Goal: Task Accomplishment & Management: Manage account settings

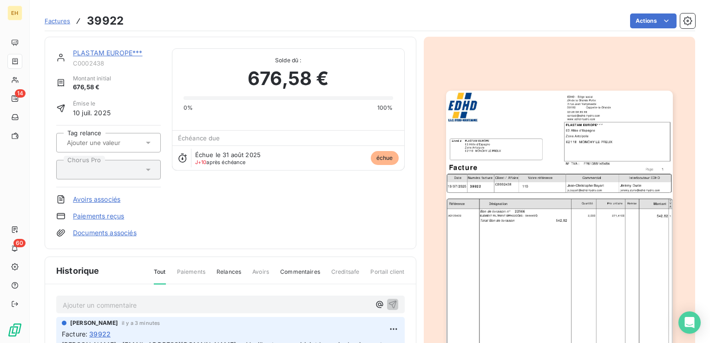
scroll to position [139, 0]
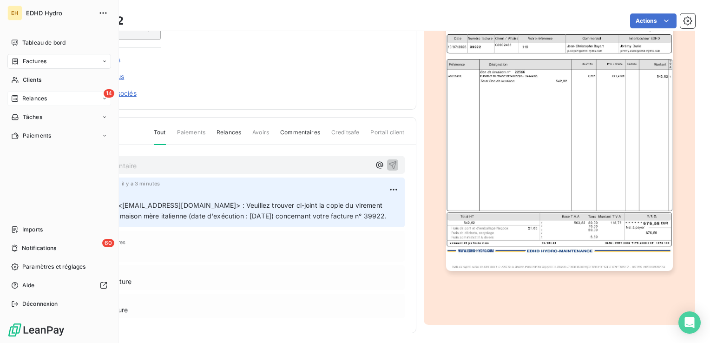
click at [39, 99] on span "Relances" at bounding box center [34, 98] width 25 height 8
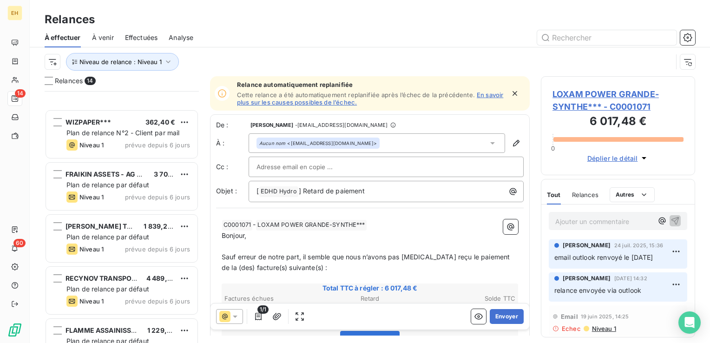
scroll to position [477, 0]
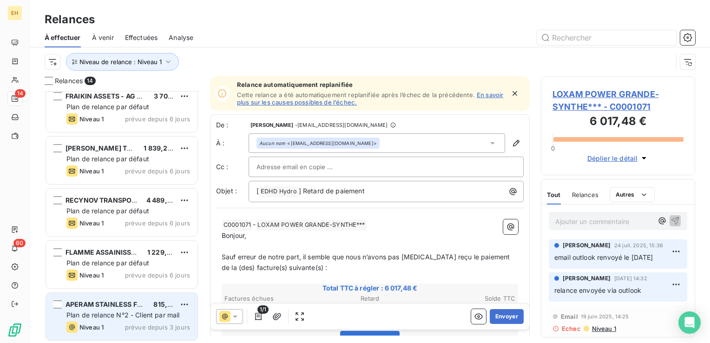
click at [135, 302] on span "APERAM STAINLESS FRANCE***" at bounding box center [119, 304] width 106 height 8
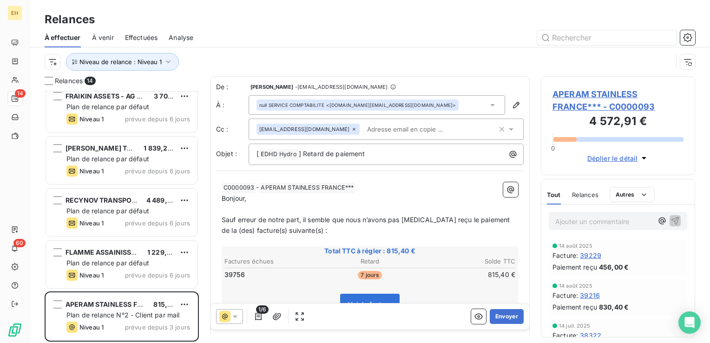
click at [615, 105] on span "APERAM STAINLESS FRANCE*** - C0000093" at bounding box center [618, 100] width 131 height 25
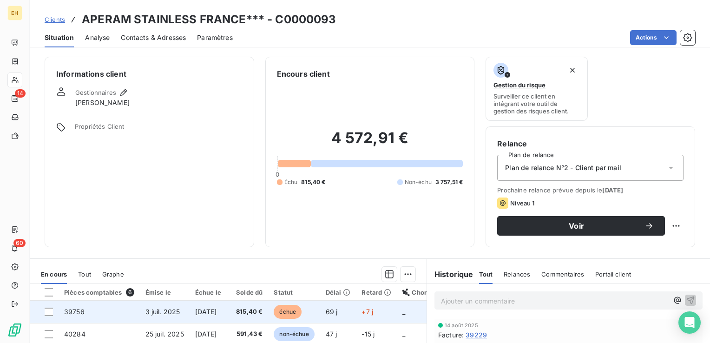
click at [227, 306] on td "[DATE]" at bounding box center [208, 312] width 37 height 22
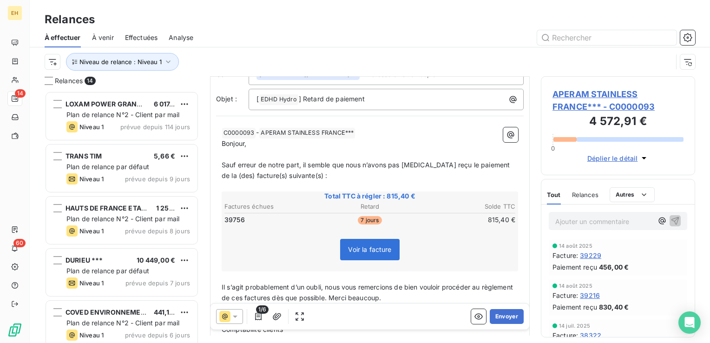
scroll to position [124, 0]
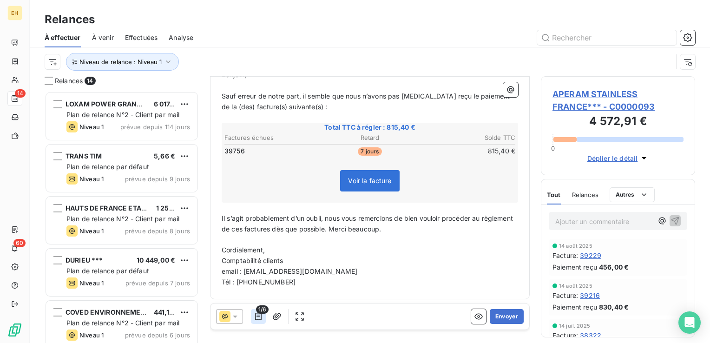
click at [262, 315] on icon "button" at bounding box center [258, 316] width 9 height 9
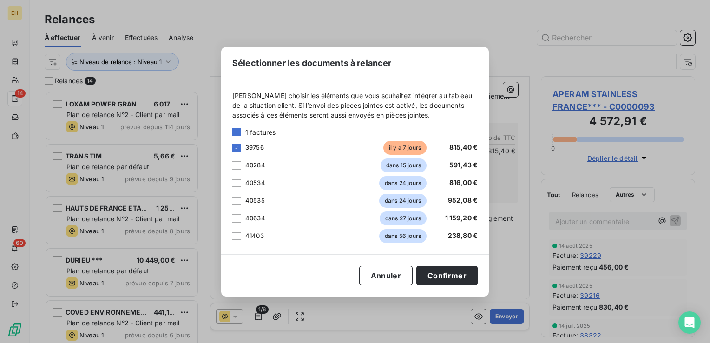
click at [262, 315] on div "Sélectionner les documents à relancer Veuillez choisir les éléments que vous so…" at bounding box center [355, 171] width 710 height 343
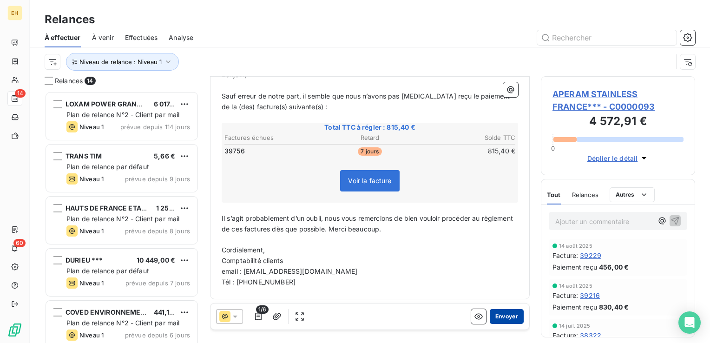
click at [509, 316] on button "Envoyer" at bounding box center [507, 316] width 34 height 15
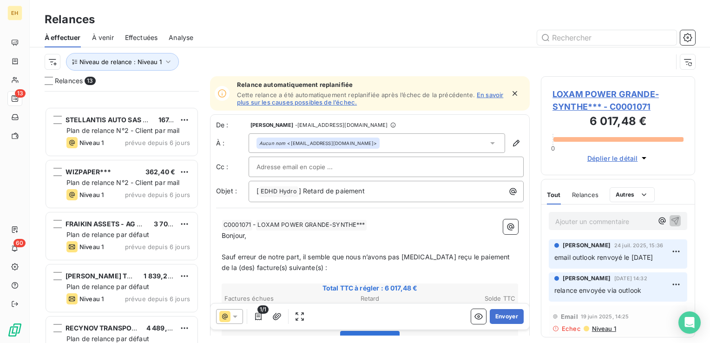
scroll to position [425, 0]
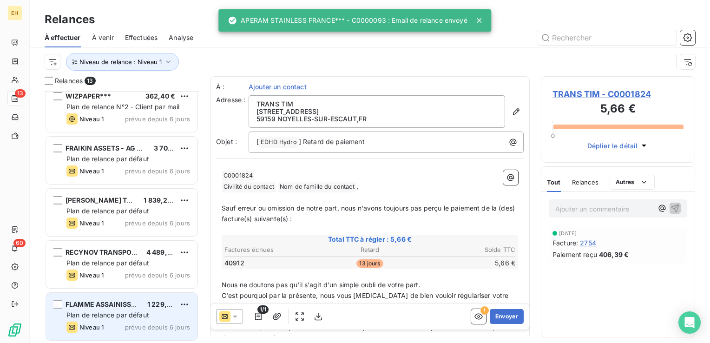
click at [102, 302] on span "FLAMME ASSAINISSEMENT" at bounding box center [111, 304] width 90 height 8
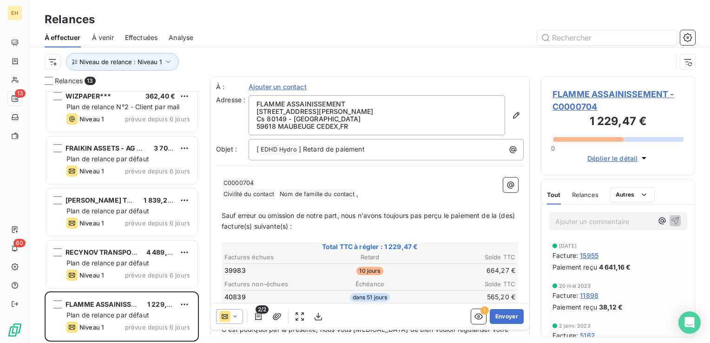
scroll to position [245, 147]
click at [595, 95] on span "FLAMME ASSAINISSEMENT - C0000704" at bounding box center [618, 100] width 131 height 25
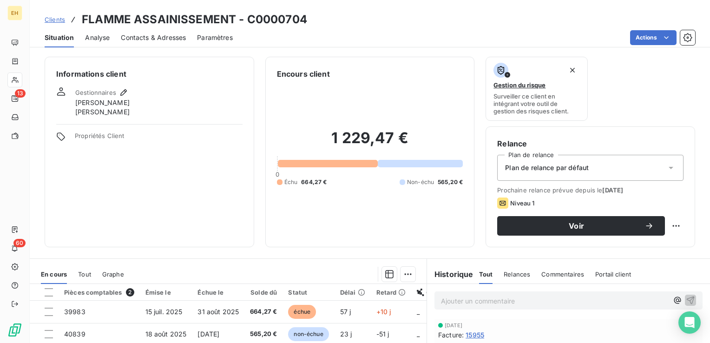
click at [584, 171] on span "Plan de relance par défaut" at bounding box center [547, 167] width 84 height 9
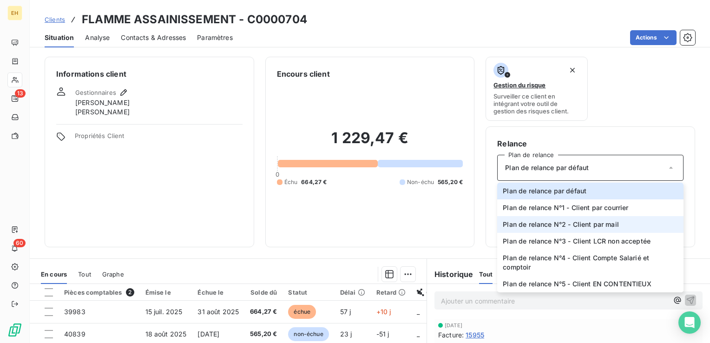
click at [571, 224] on span "Plan de relance N°2 - Client par mail" at bounding box center [561, 224] width 116 height 9
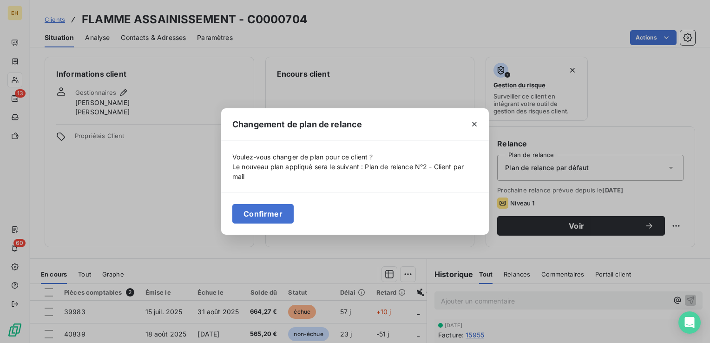
click at [281, 211] on button "Confirmer" at bounding box center [262, 214] width 61 height 20
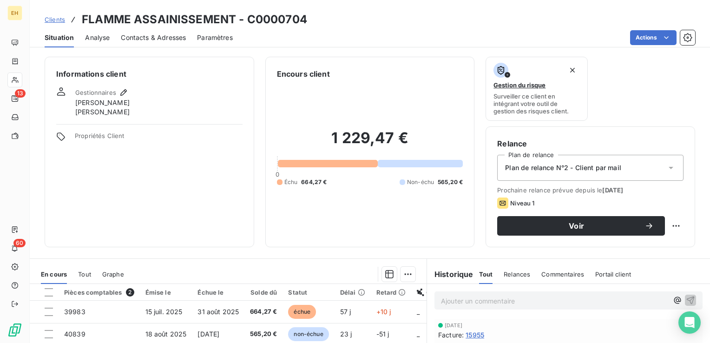
click at [154, 33] on span "Contacts & Adresses" at bounding box center [153, 37] width 65 height 9
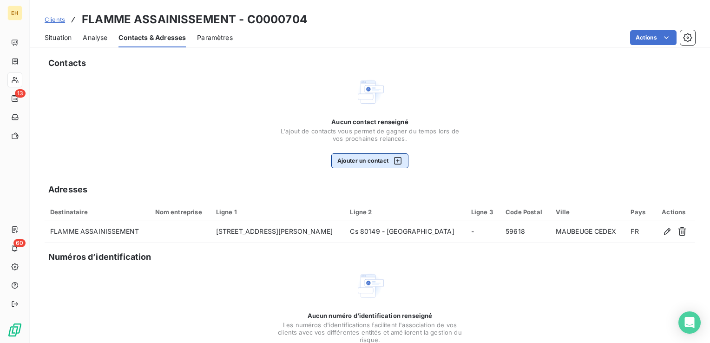
click at [376, 160] on button "Ajouter un contact" at bounding box center [370, 160] width 78 height 15
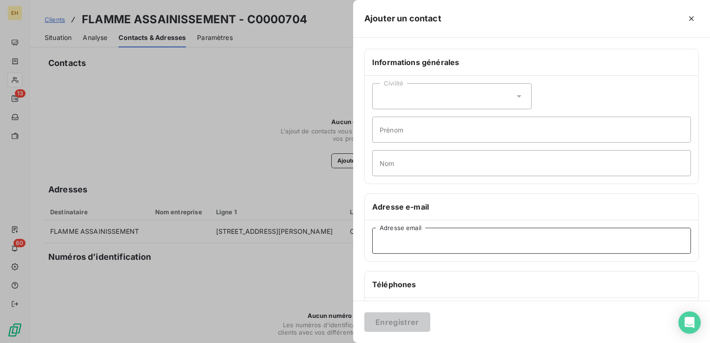
click at [408, 240] on input "Adresse email" at bounding box center [531, 241] width 319 height 26
type input "fournisseurs@flamme.fr"
click at [364, 312] on button "Enregistrer" at bounding box center [397, 322] width 66 height 20
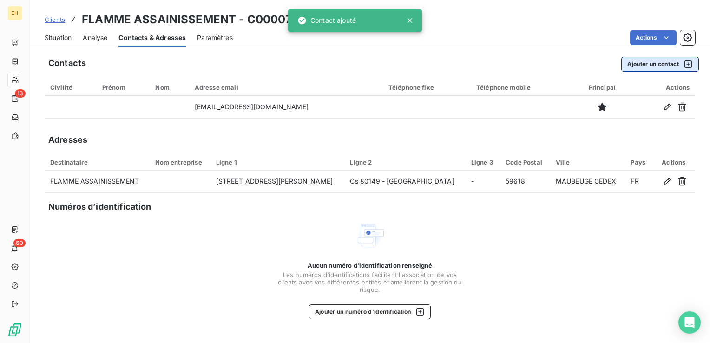
click at [668, 67] on button "Ajouter un contact" at bounding box center [660, 64] width 78 height 15
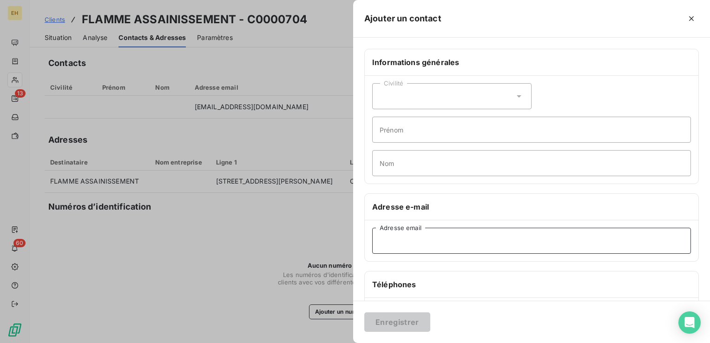
click at [430, 243] on input "Adresse email" at bounding box center [531, 241] width 319 height 26
type input "amdk3@flamme.fr"
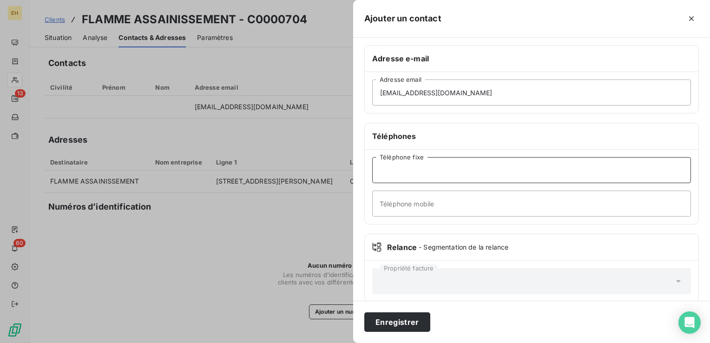
click at [364, 312] on button "Enregistrer" at bounding box center [397, 322] width 66 height 20
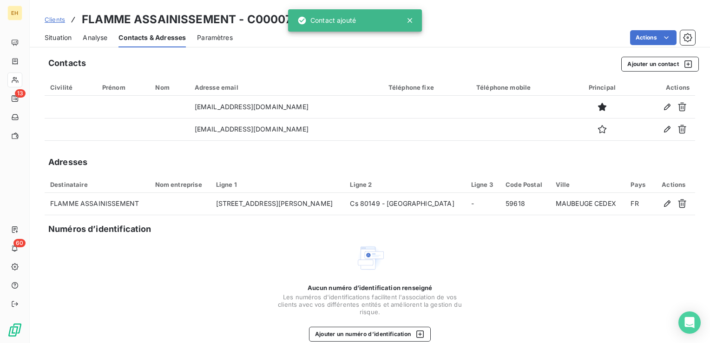
click at [621, 57] on button "Ajouter un contact" at bounding box center [660, 64] width 78 height 15
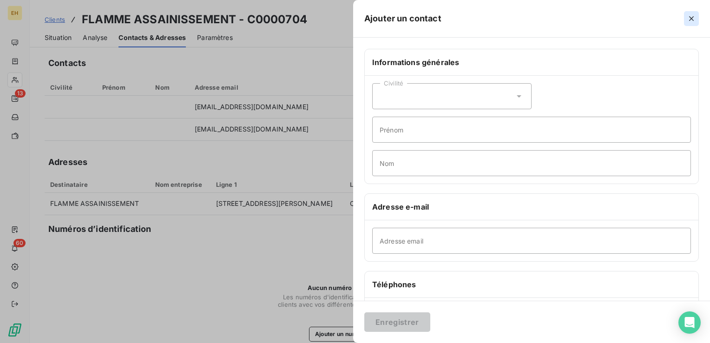
click at [690, 18] on icon "button" at bounding box center [691, 18] width 9 height 9
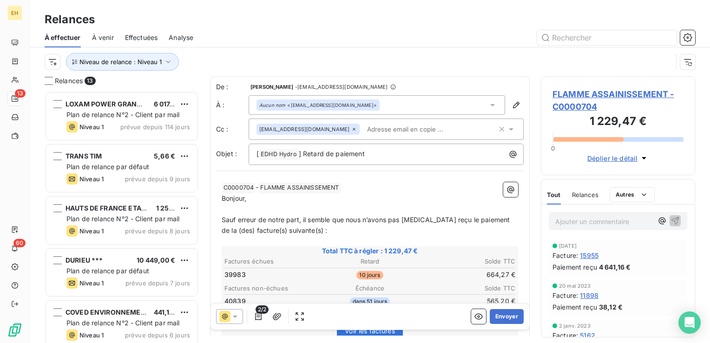
scroll to position [245, 147]
click at [564, 90] on span "FLAMME ASSAINISSEMENT - C0000704" at bounding box center [618, 100] width 131 height 25
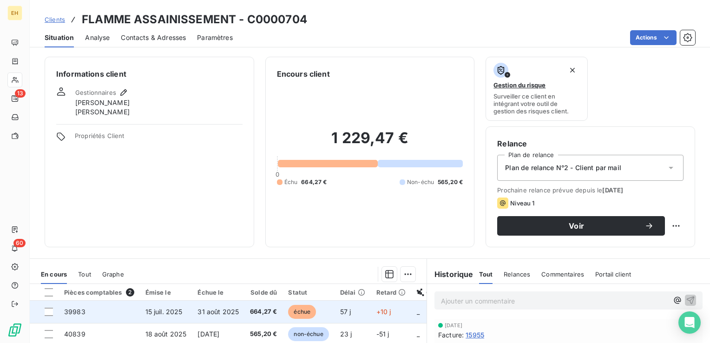
click at [236, 313] on td "31 août 2025" at bounding box center [218, 312] width 53 height 22
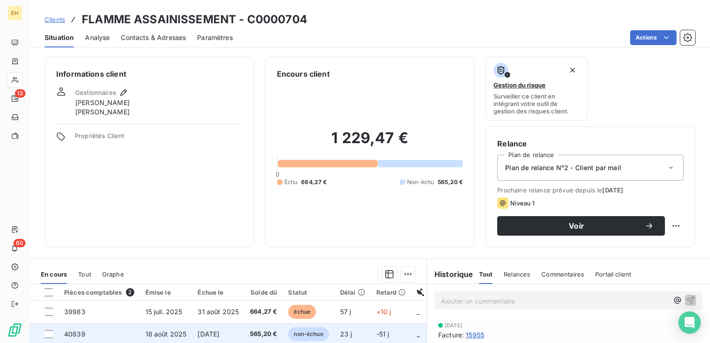
click at [201, 335] on span "31 oct. 2025" at bounding box center [209, 334] width 22 height 8
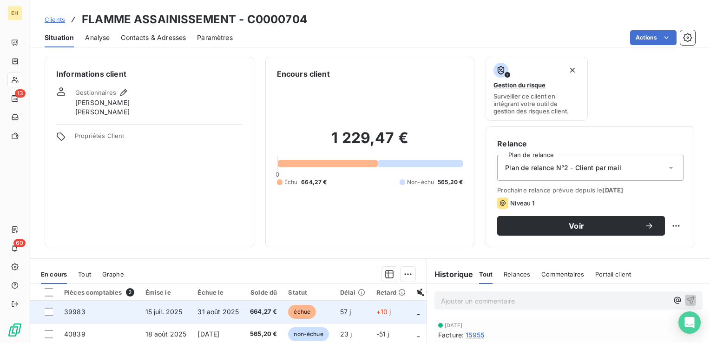
click at [265, 309] on span "664,27 €" at bounding box center [263, 311] width 27 height 9
click at [268, 308] on span "664,27 €" at bounding box center [263, 311] width 27 height 9
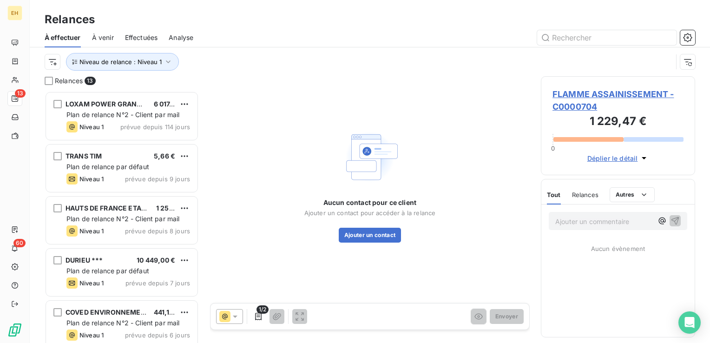
scroll to position [245, 147]
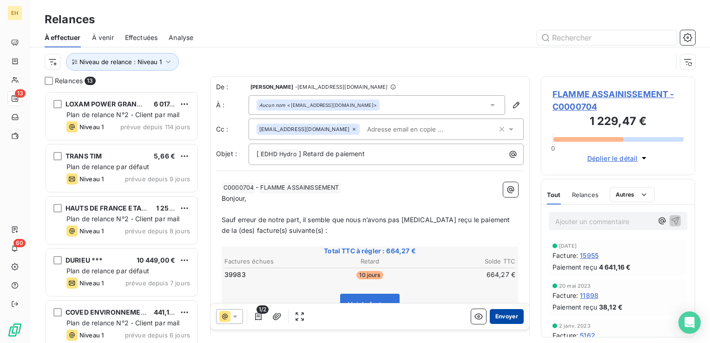
click at [508, 319] on button "Envoyer" at bounding box center [507, 316] width 34 height 15
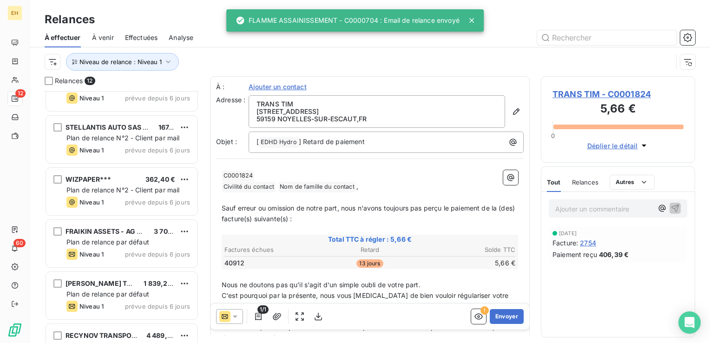
scroll to position [373, 0]
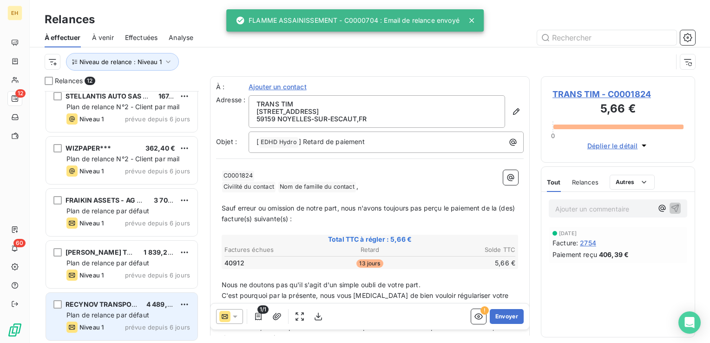
click at [122, 304] on span "RECYNOV TRANSPORTS***" at bounding box center [111, 304] width 90 height 8
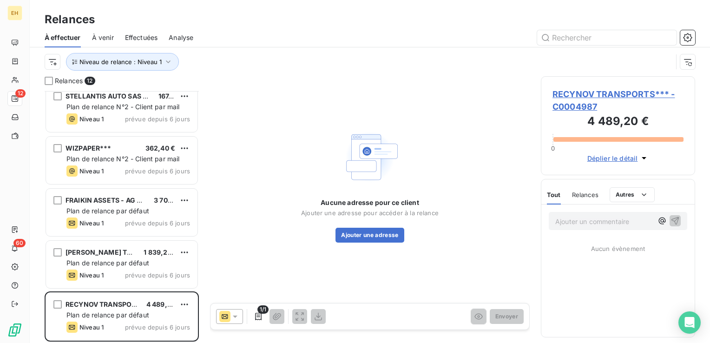
click at [571, 96] on span "RECYNOV TRANSPORTS*** - C0004987" at bounding box center [618, 100] width 131 height 25
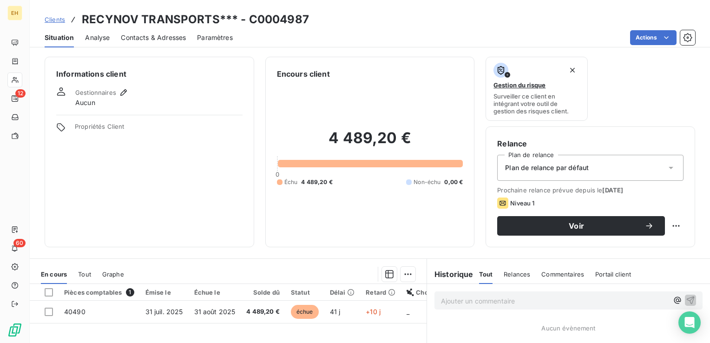
click at [587, 167] on div "Plan de relance par défaut" at bounding box center [590, 168] width 186 height 26
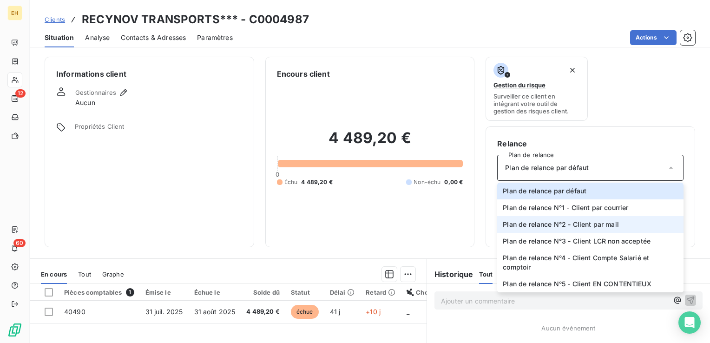
click at [590, 222] on span "Plan de relance N°2 - Client par mail" at bounding box center [561, 224] width 116 height 9
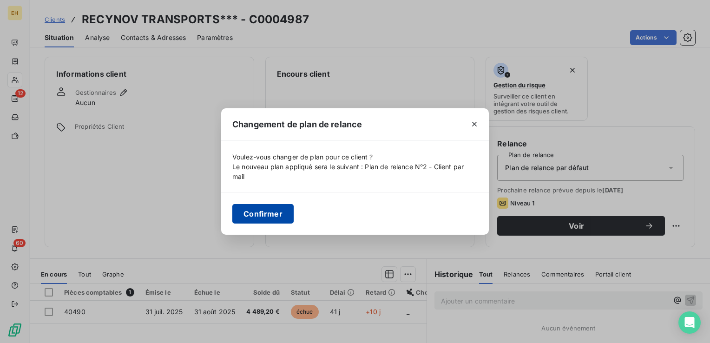
click at [287, 215] on button "Confirmer" at bounding box center [262, 214] width 61 height 20
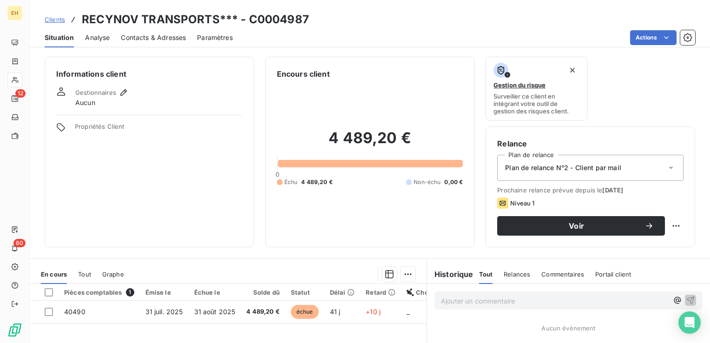
click at [152, 34] on span "Contacts & Adresses" at bounding box center [153, 37] width 65 height 9
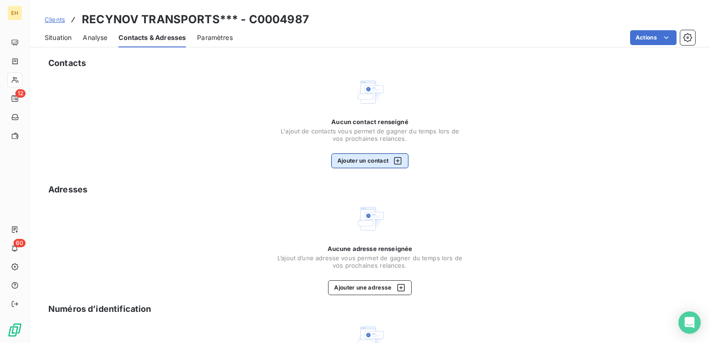
click at [389, 161] on div "button" at bounding box center [396, 160] width 14 height 9
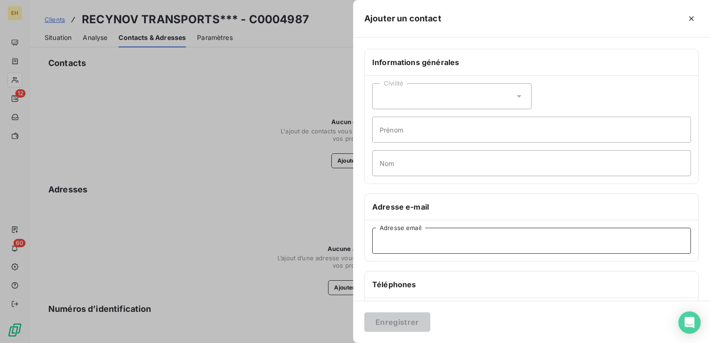
click at [421, 250] on input "Adresse email" at bounding box center [531, 241] width 319 height 26
paste input "compta@recygroup.fr"
type input "compta@recygroup.fr"
click at [364, 312] on button "Enregistrer" at bounding box center [397, 322] width 66 height 20
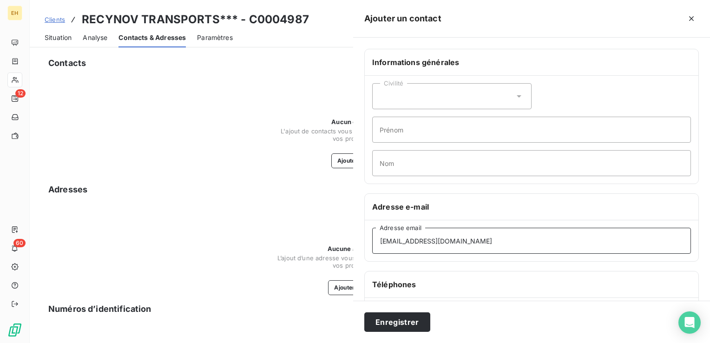
click at [364, 312] on button "Enregistrer" at bounding box center [397, 322] width 66 height 20
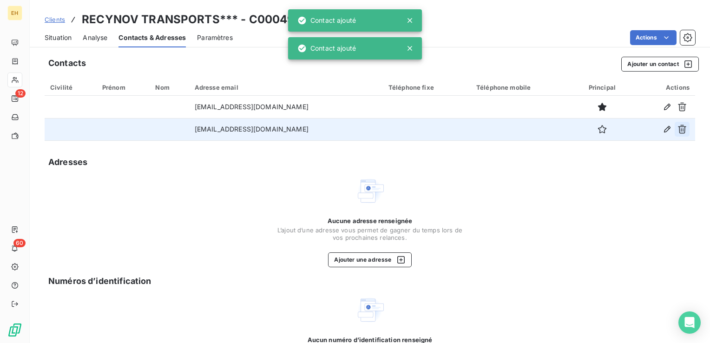
click at [678, 132] on icon "button" at bounding box center [682, 129] width 9 height 9
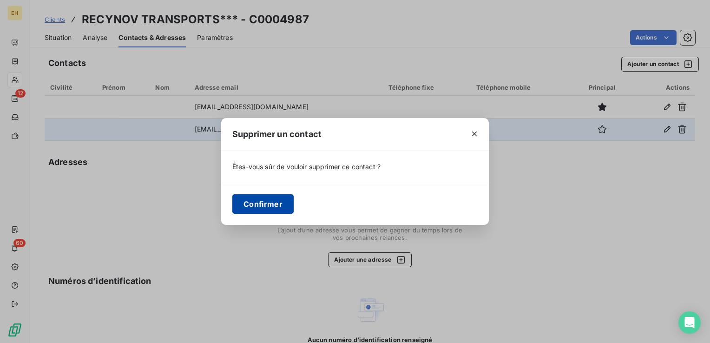
click at [273, 204] on button "Confirmer" at bounding box center [262, 204] width 61 height 20
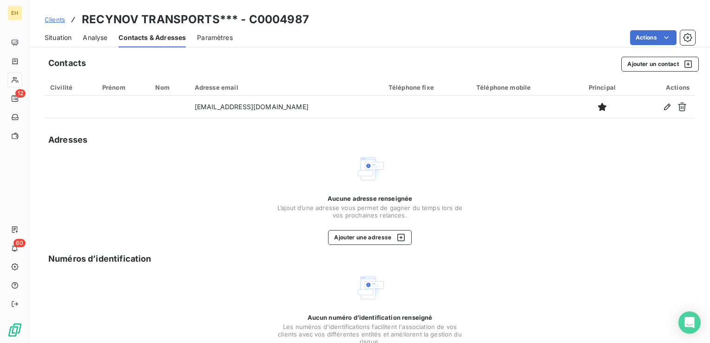
click at [71, 38] on span "Situation" at bounding box center [58, 37] width 27 height 9
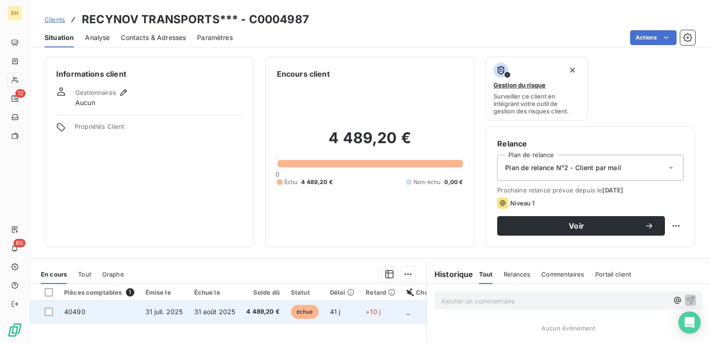
click at [216, 310] on span "31 août 2025" at bounding box center [214, 312] width 41 height 8
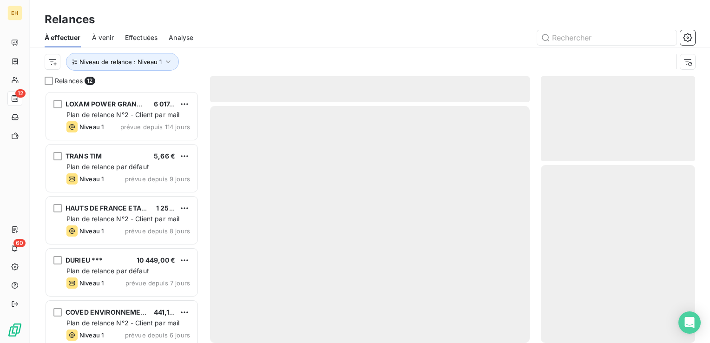
scroll to position [245, 147]
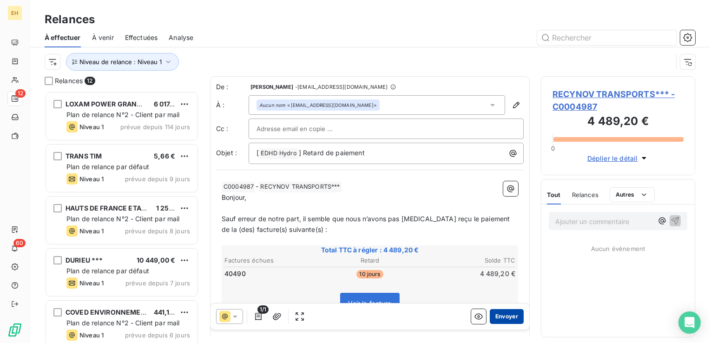
click at [498, 318] on button "Envoyer" at bounding box center [507, 316] width 34 height 15
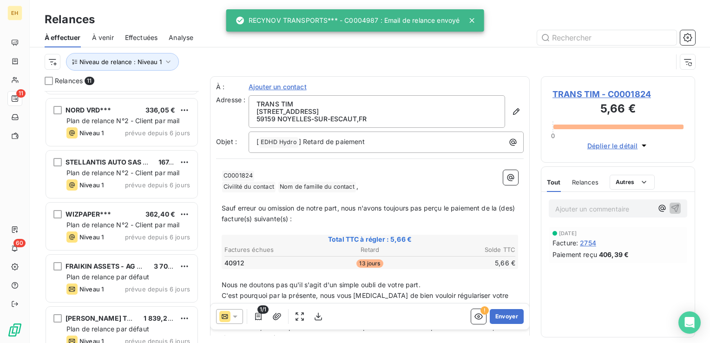
scroll to position [321, 0]
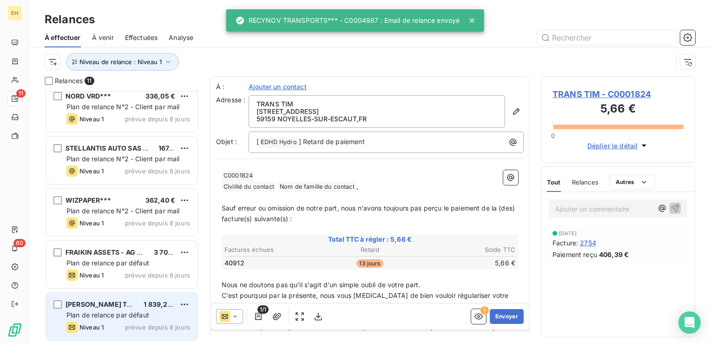
click at [87, 302] on span "[PERSON_NAME] TP***" at bounding box center [104, 304] width 77 height 8
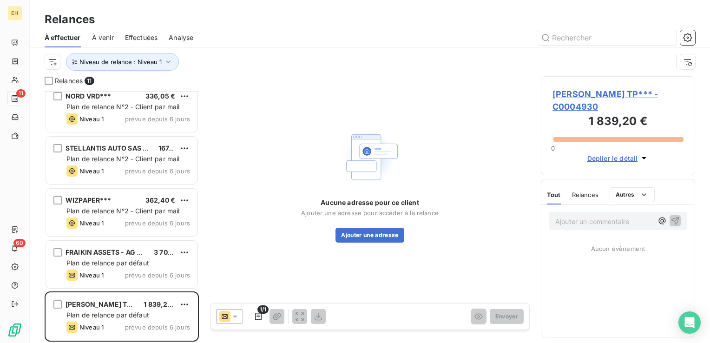
click at [640, 93] on span "[PERSON_NAME] TP*** - C0004930" at bounding box center [618, 100] width 131 height 25
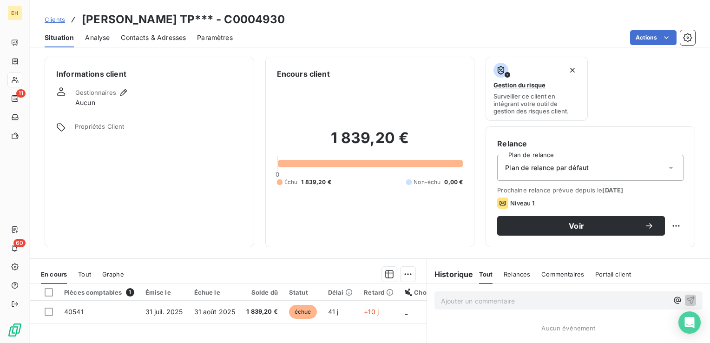
click at [593, 165] on div "Plan de relance par défaut" at bounding box center [590, 168] width 186 height 26
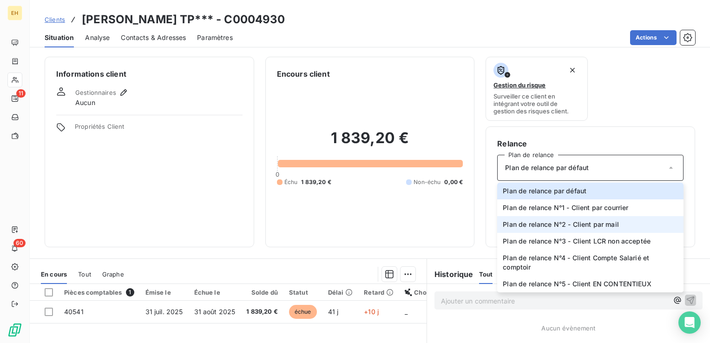
click at [589, 226] on span "Plan de relance N°2 - Client par mail" at bounding box center [561, 224] width 116 height 9
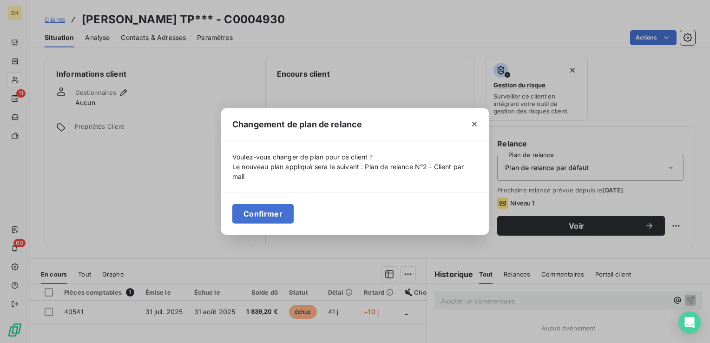
click at [283, 204] on button "Confirmer" at bounding box center [262, 214] width 61 height 20
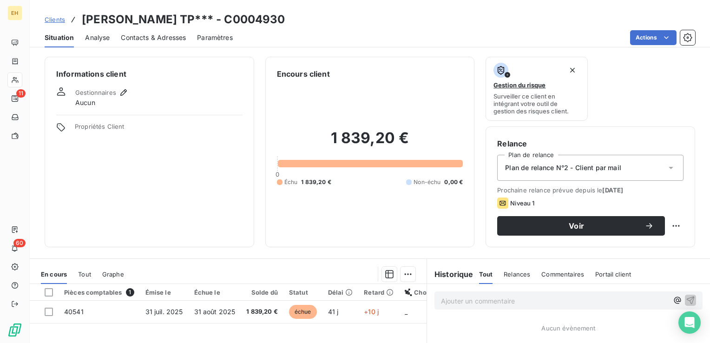
click at [152, 37] on span "Contacts & Adresses" at bounding box center [153, 37] width 65 height 9
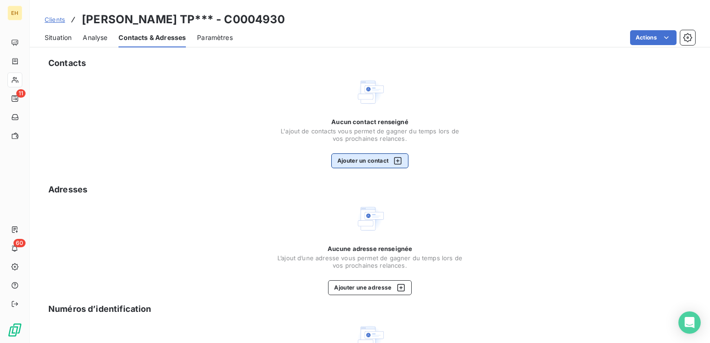
click at [356, 162] on button "Ajouter un contact" at bounding box center [370, 160] width 78 height 15
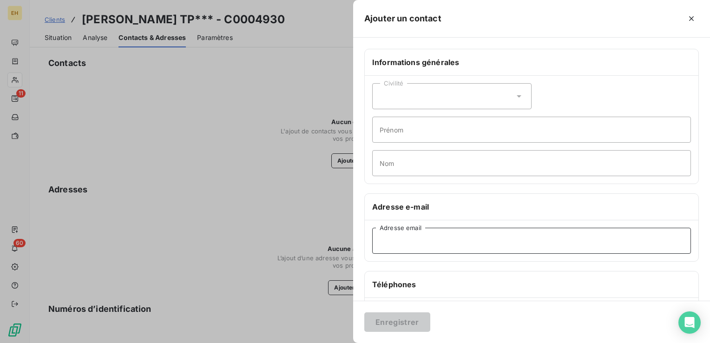
click at [432, 249] on input "Adresse email" at bounding box center [531, 241] width 319 height 26
paste input "h.lanthier@lanthiertp.fr"
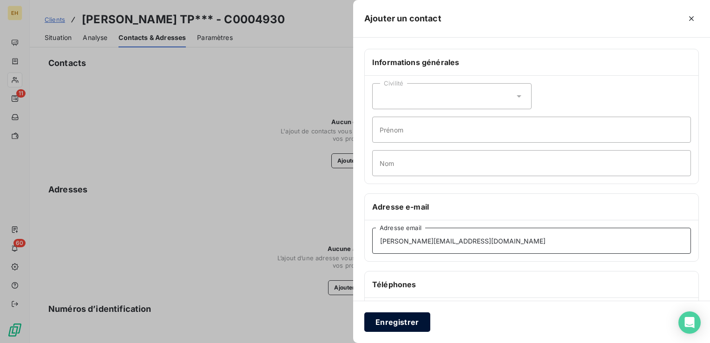
type input "h.lanthier@lanthiertp.fr"
click at [415, 323] on button "Enregistrer" at bounding box center [397, 322] width 66 height 20
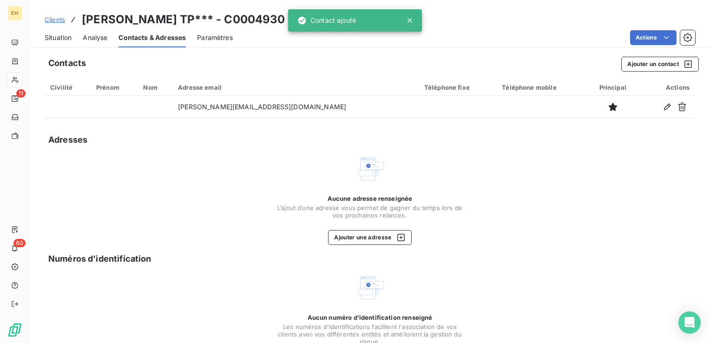
click at [103, 38] on span "Analyse" at bounding box center [95, 37] width 25 height 9
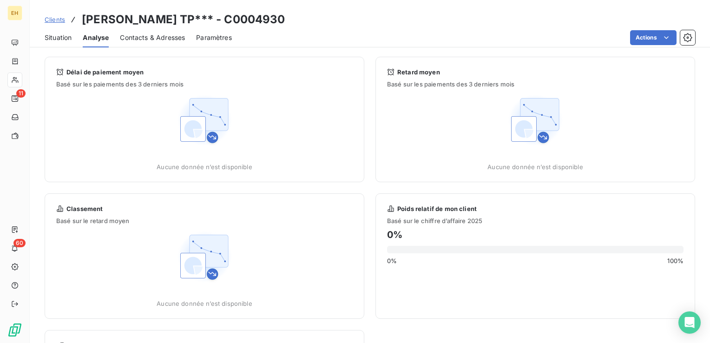
click at [68, 34] on span "Situation" at bounding box center [58, 37] width 27 height 9
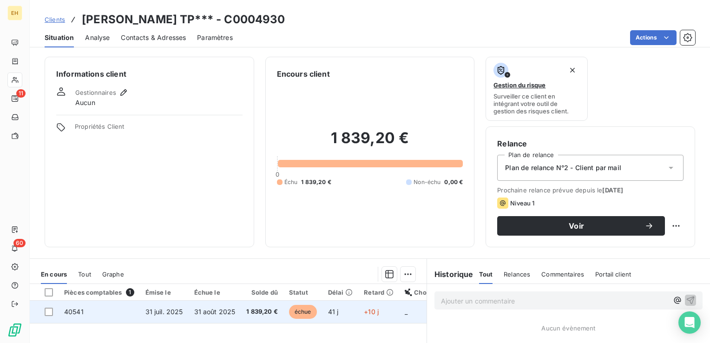
click at [185, 310] on td "31 juil. 2025" at bounding box center [164, 312] width 49 height 22
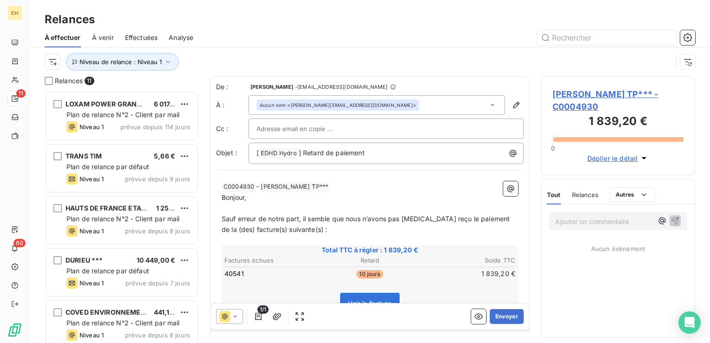
scroll to position [245, 147]
click at [502, 315] on button "Envoyer" at bounding box center [507, 316] width 34 height 15
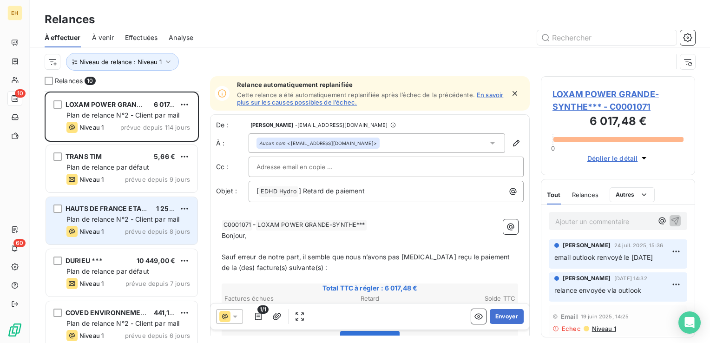
scroll to position [269, 0]
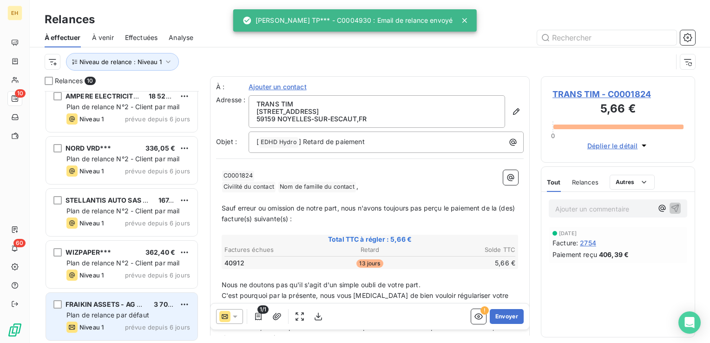
click at [117, 319] on div "FRAIKIN ASSETS - AG CHATEAUROUX*** 3 702,00 € Plan de relance par défaut Niveau…" at bounding box center [122, 316] width 152 height 47
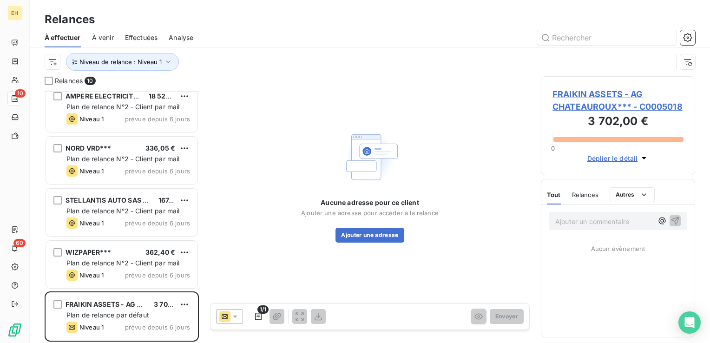
click at [607, 105] on span "FRAIKIN ASSETS - AG CHATEAUROUX*** - C0005018" at bounding box center [618, 100] width 131 height 25
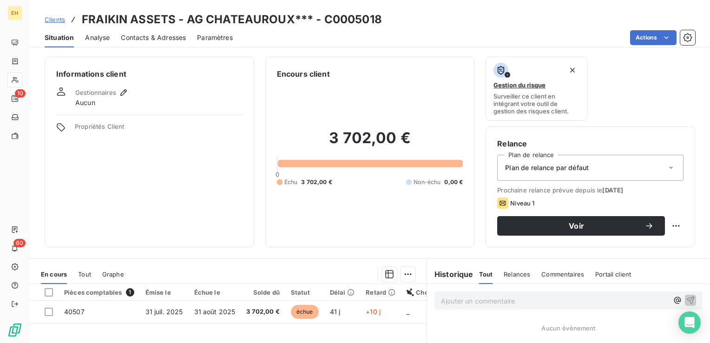
click at [560, 167] on span "Plan de relance par défaut" at bounding box center [547, 167] width 84 height 9
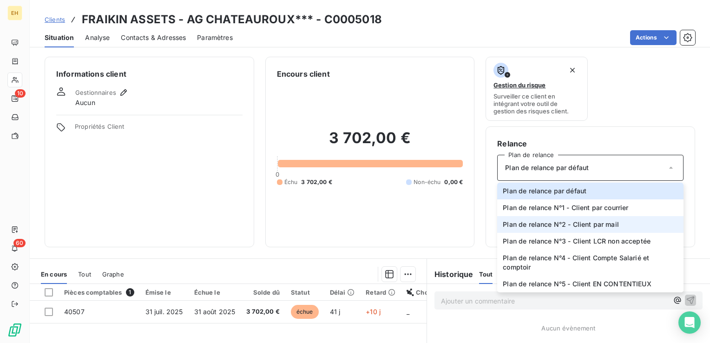
click at [556, 225] on span "Plan de relance N°2 - Client par mail" at bounding box center [561, 224] width 116 height 9
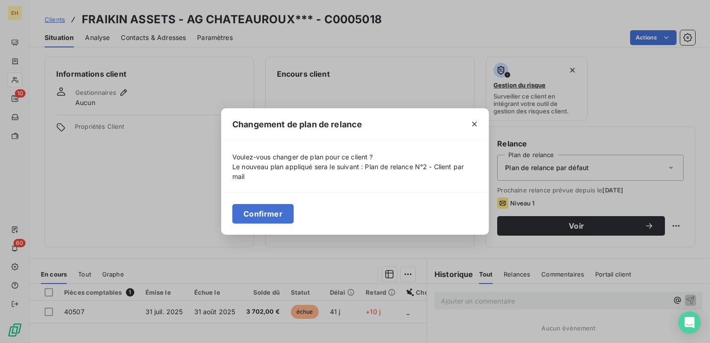
drag, startPoint x: 282, startPoint y: 217, endPoint x: 228, endPoint y: 159, distance: 79.3
click at [282, 217] on button "Confirmer" at bounding box center [262, 214] width 61 height 20
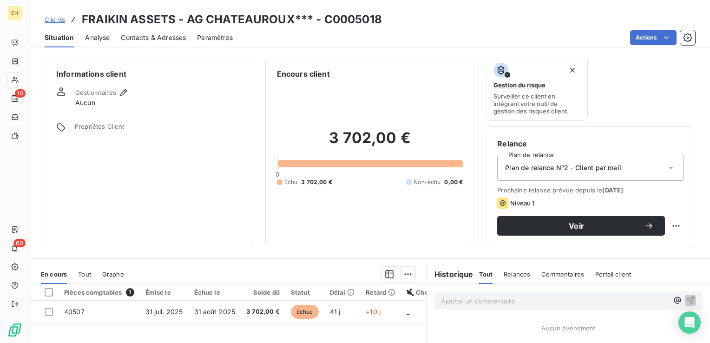
click at [164, 38] on span "Contacts & Adresses" at bounding box center [153, 37] width 65 height 9
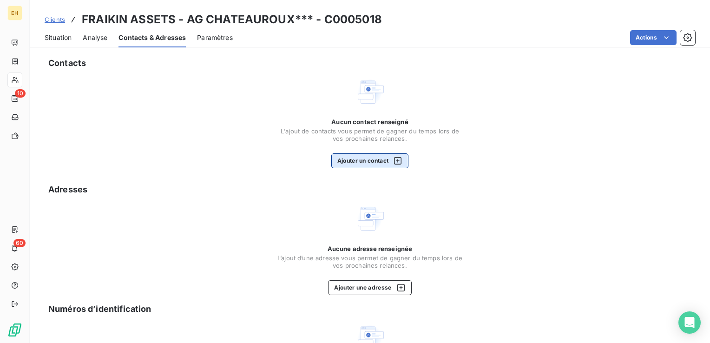
click at [389, 165] on div "button" at bounding box center [396, 160] width 14 height 9
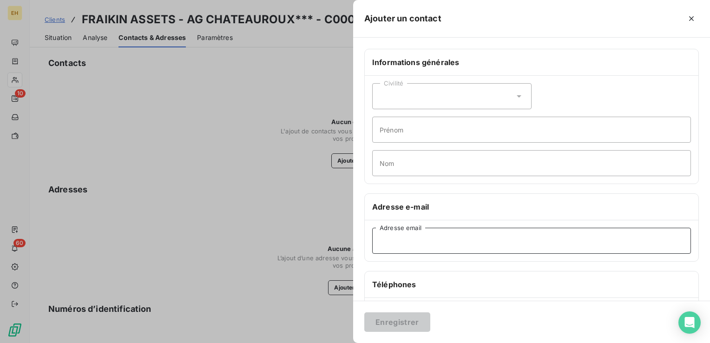
click at [484, 246] on input "Adresse email" at bounding box center [531, 241] width 319 height 26
paste input "comptafour@fraikin.com"
type input "comptafour@fraikin.com"
click at [406, 325] on button "Enregistrer" at bounding box center [397, 322] width 66 height 20
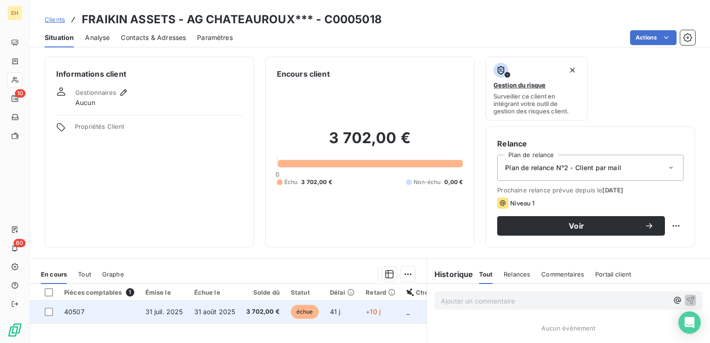
click at [255, 312] on span "3 702,00 €" at bounding box center [262, 311] width 33 height 9
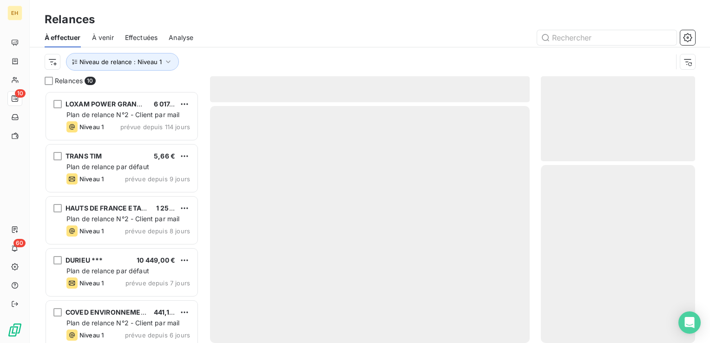
scroll to position [245, 147]
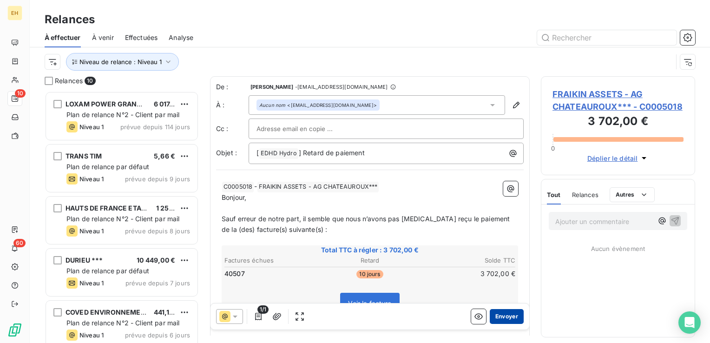
click at [501, 316] on button "Envoyer" at bounding box center [507, 316] width 34 height 15
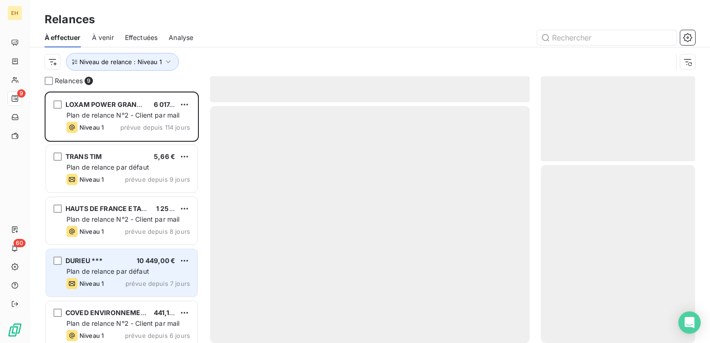
scroll to position [217, 0]
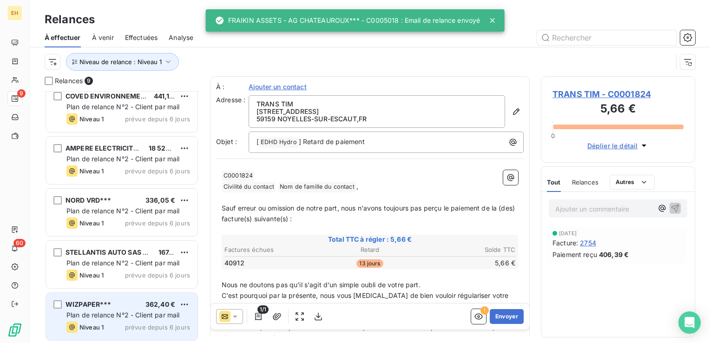
click at [115, 305] on div "WIZPAPER*** 362,40 €" at bounding box center [128, 304] width 124 height 8
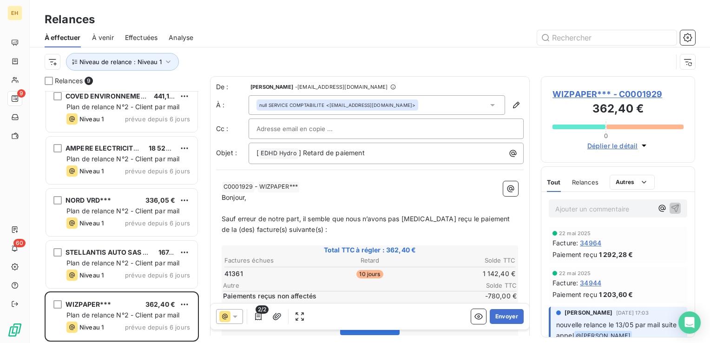
click at [625, 93] on span "WIZPAPER*** - C0001929" at bounding box center [618, 94] width 131 height 13
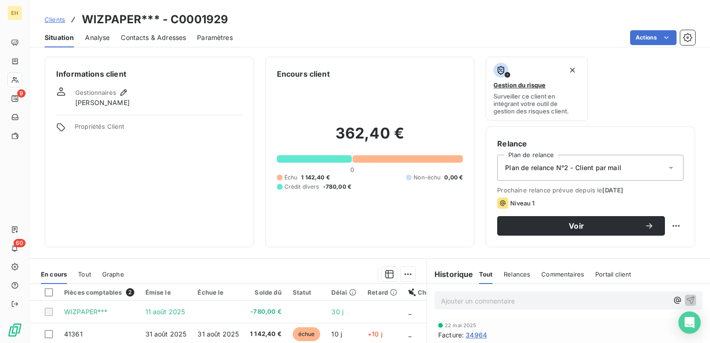
scroll to position [93, 0]
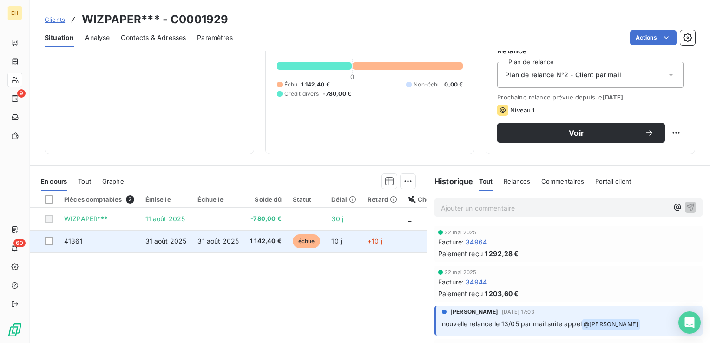
click at [194, 240] on td "31 août 2025" at bounding box center [218, 241] width 53 height 22
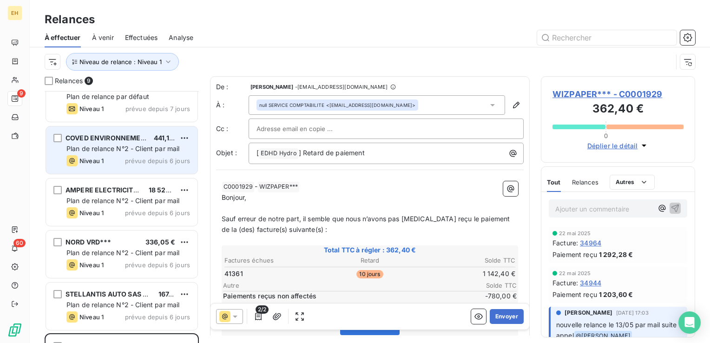
scroll to position [217, 0]
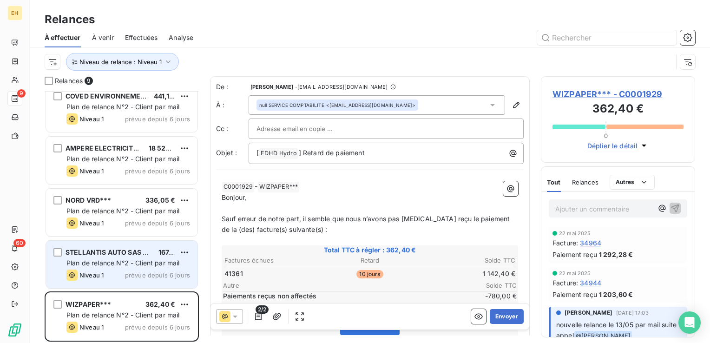
click at [119, 270] on div "Niveau 1 prévue depuis 6 jours" at bounding box center [128, 275] width 124 height 11
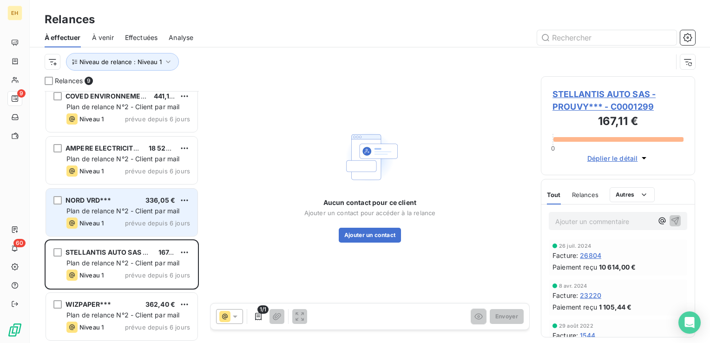
click at [105, 223] on div "Niveau 1 prévue depuis 6 jours" at bounding box center [128, 222] width 124 height 11
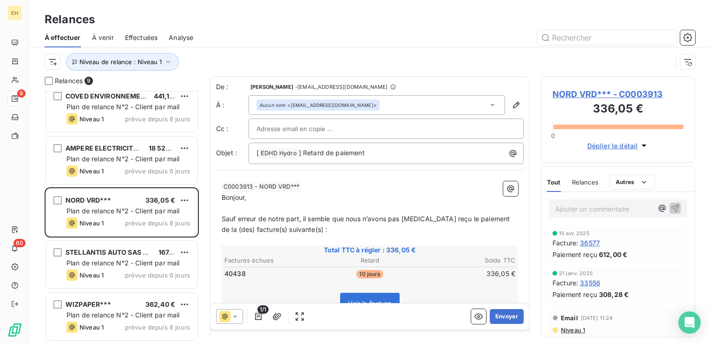
click at [575, 94] on span "NORD VRD*** - C0003913" at bounding box center [618, 94] width 131 height 13
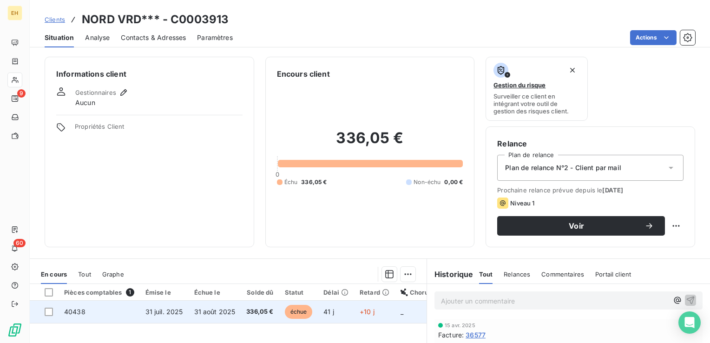
click at [242, 315] on td "336,05 €" at bounding box center [260, 312] width 38 height 22
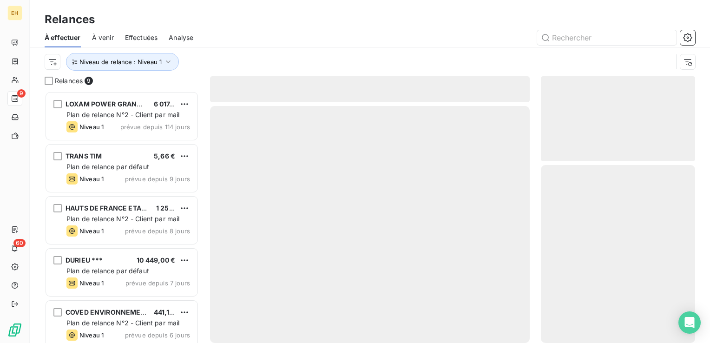
scroll to position [245, 147]
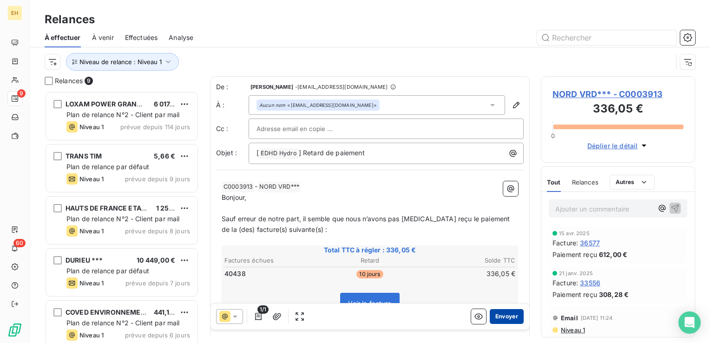
click at [508, 317] on button "Envoyer" at bounding box center [507, 316] width 34 height 15
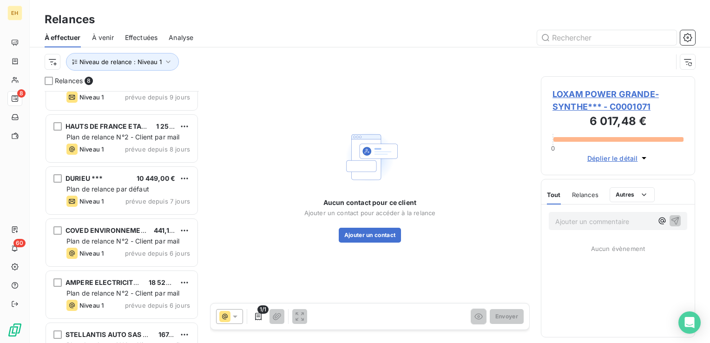
scroll to position [165, 0]
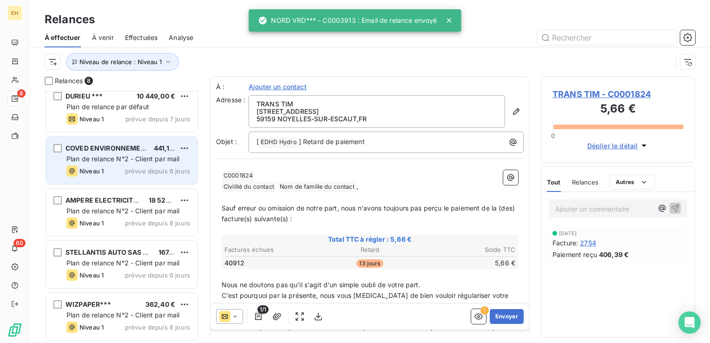
click at [122, 163] on div "Plan de relance N°2 - Client par mail" at bounding box center [128, 158] width 124 height 9
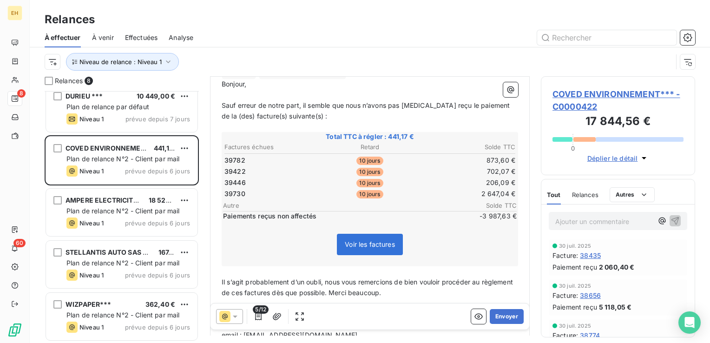
scroll to position [178, 0]
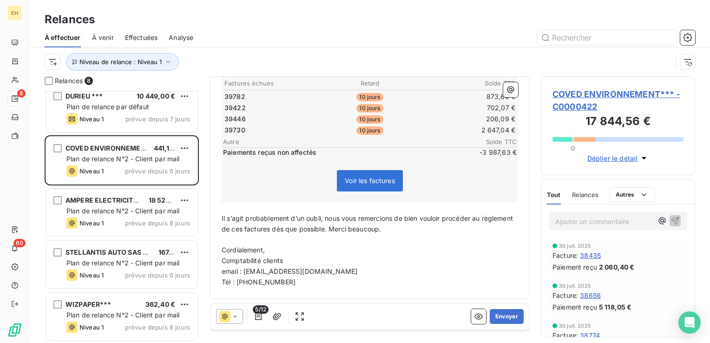
click at [234, 311] on div at bounding box center [229, 316] width 27 height 15
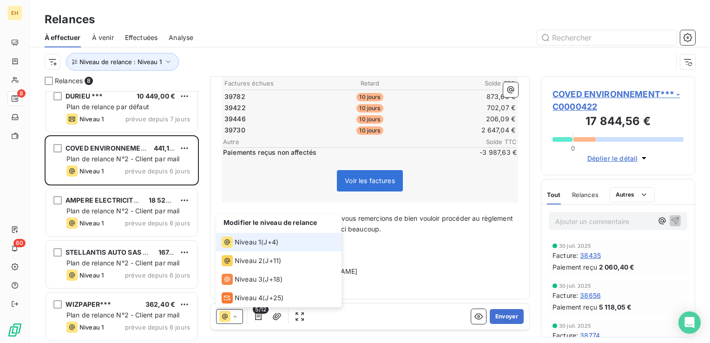
click at [236, 313] on icon at bounding box center [235, 316] width 9 height 9
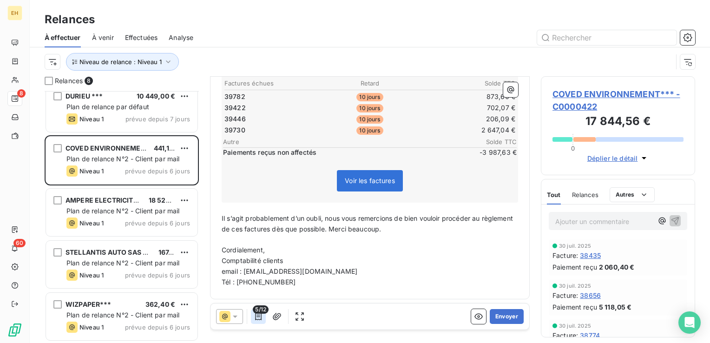
click at [258, 317] on icon "button" at bounding box center [258, 316] width 9 height 9
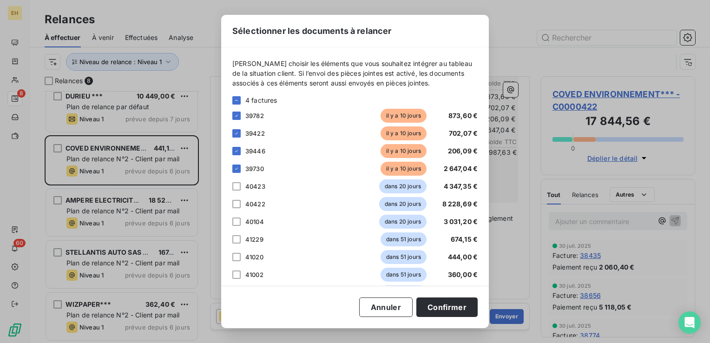
click at [258, 317] on div "Sélectionner les documents à relancer Veuillez choisir les éléments que vous so…" at bounding box center [355, 171] width 268 height 313
click at [457, 306] on button "Confirmer" at bounding box center [446, 307] width 61 height 20
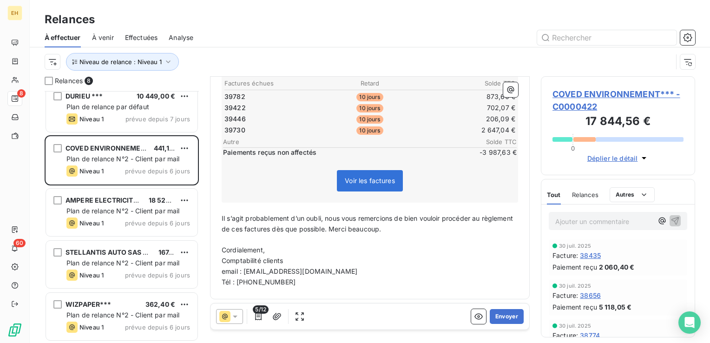
click at [617, 92] on span "COVED ENVIRONNEMENT*** - C0000422" at bounding box center [618, 100] width 131 height 25
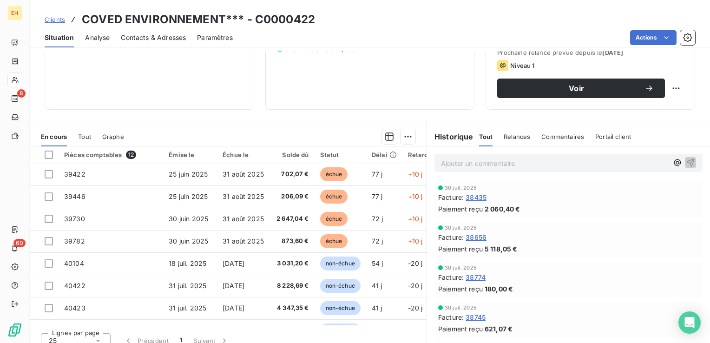
scroll to position [139, 0]
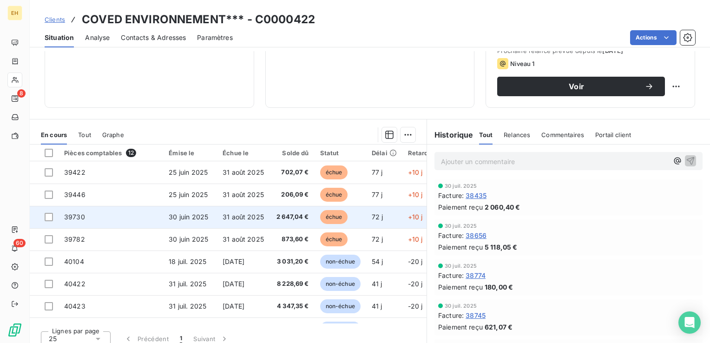
click at [295, 216] on span "2 647,04 €" at bounding box center [292, 216] width 34 height 9
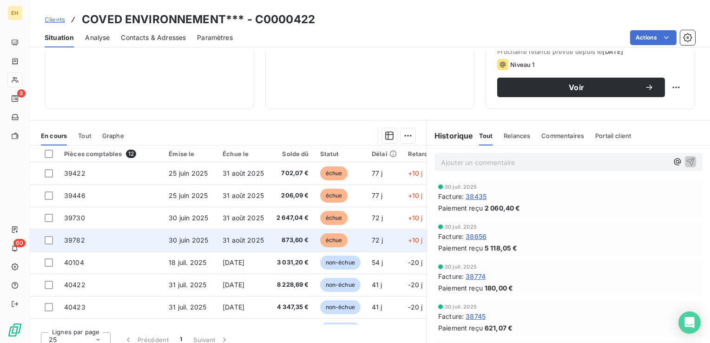
scroll to position [139, 0]
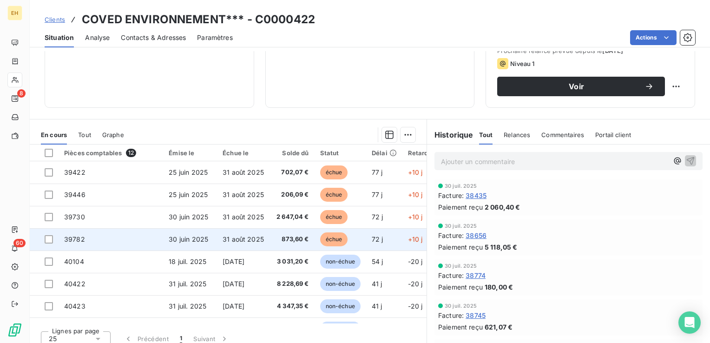
click at [251, 243] on td "31 août 2025" at bounding box center [243, 239] width 53 height 22
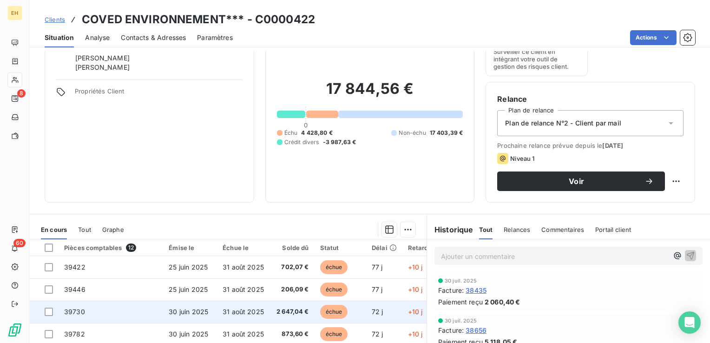
scroll to position [147, 0]
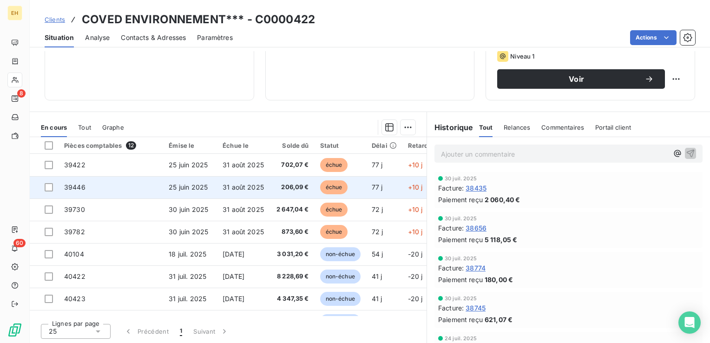
click at [294, 189] on span "206,09 €" at bounding box center [292, 187] width 34 height 9
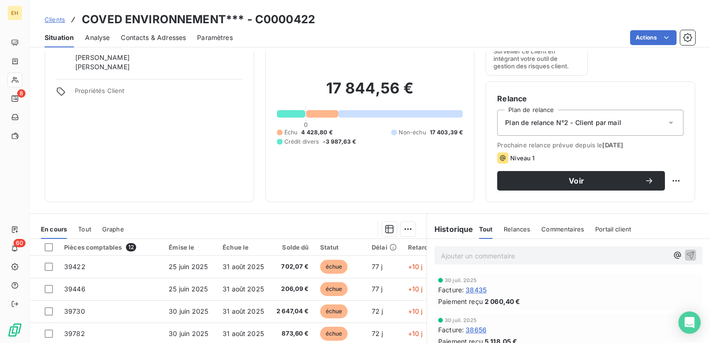
scroll to position [139, 0]
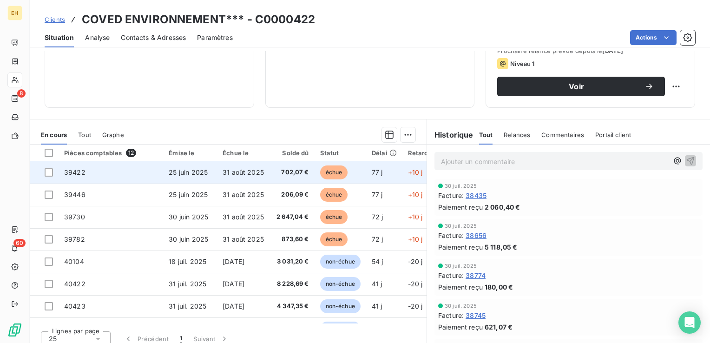
click at [223, 172] on span "31 août 2025" at bounding box center [243, 172] width 41 height 8
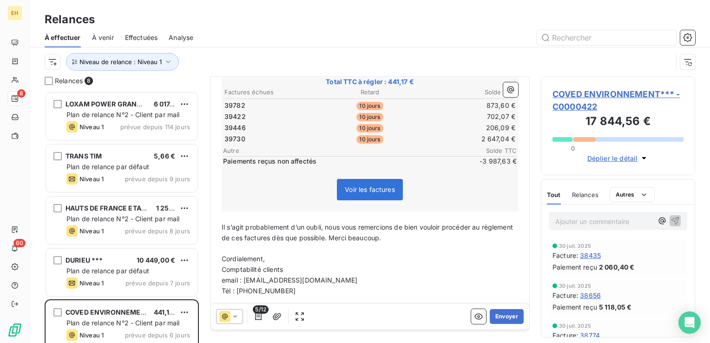
scroll to position [178, 0]
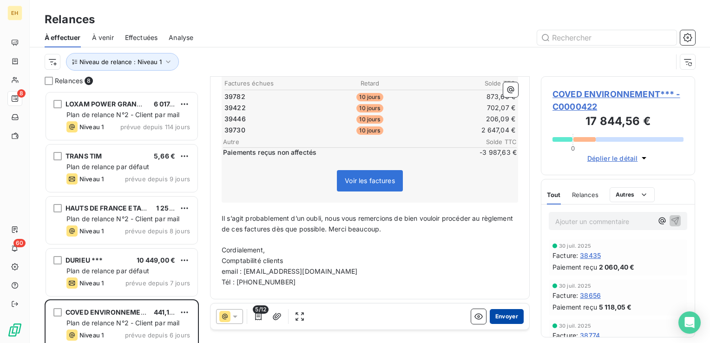
click at [499, 317] on button "Envoyer" at bounding box center [507, 316] width 34 height 15
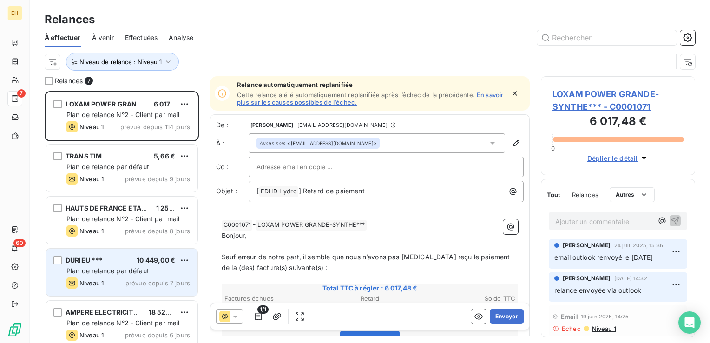
click at [103, 279] on span "Niveau 1" at bounding box center [91, 282] width 24 height 7
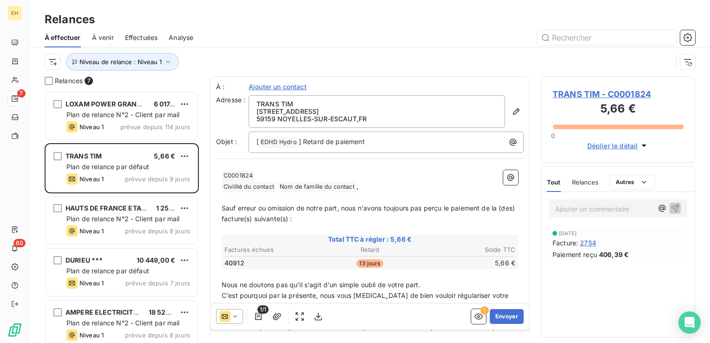
click at [598, 93] on span "TRANS TIM - C0001824" at bounding box center [618, 94] width 131 height 13
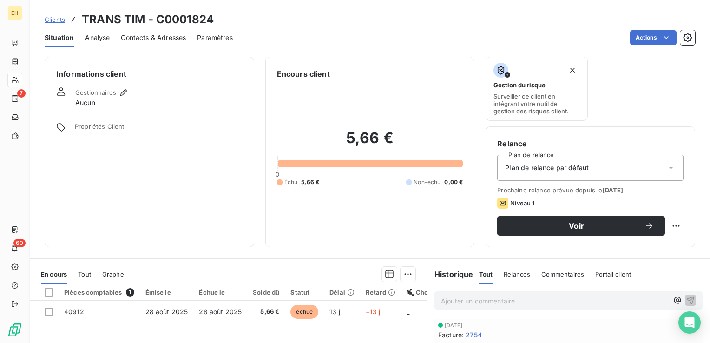
click at [603, 165] on div "Plan de relance par défaut" at bounding box center [590, 168] width 186 height 26
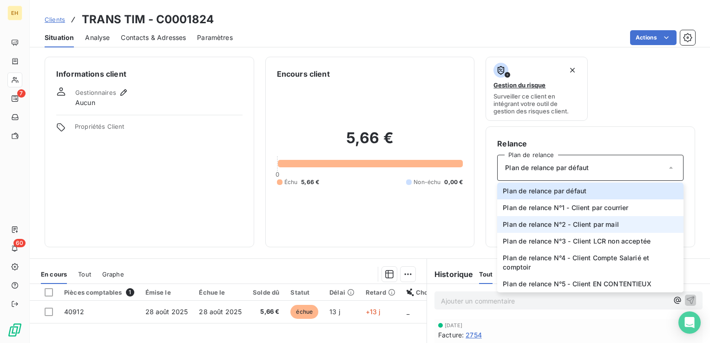
click at [597, 224] on span "Plan de relance N°2 - Client par mail" at bounding box center [561, 224] width 116 height 9
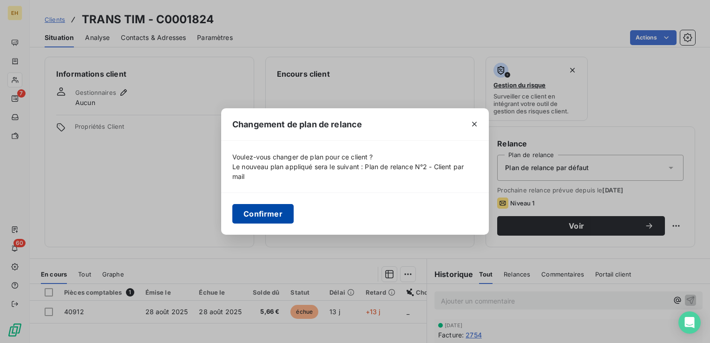
click at [258, 214] on button "Confirmer" at bounding box center [262, 214] width 61 height 20
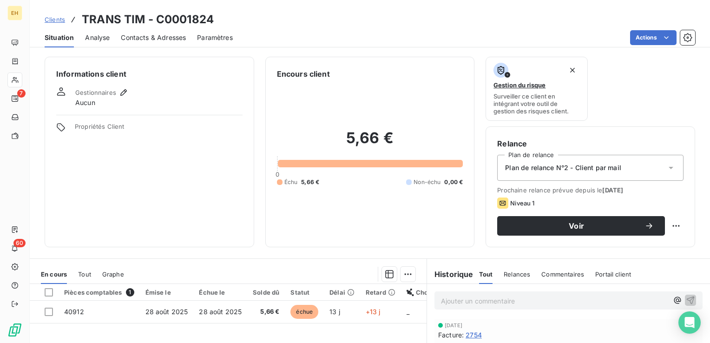
click at [145, 36] on span "Contacts & Adresses" at bounding box center [153, 37] width 65 height 9
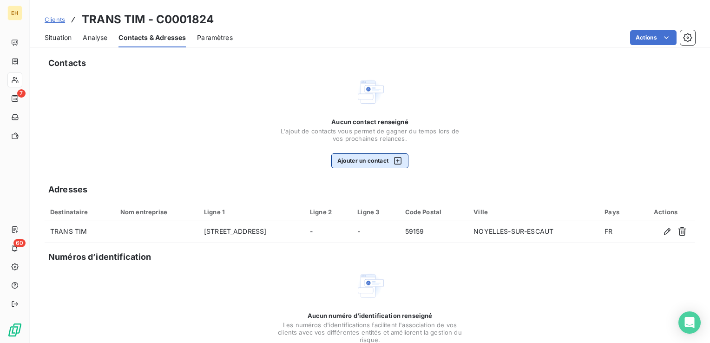
click at [337, 161] on button "Ajouter un contact" at bounding box center [370, 160] width 78 height 15
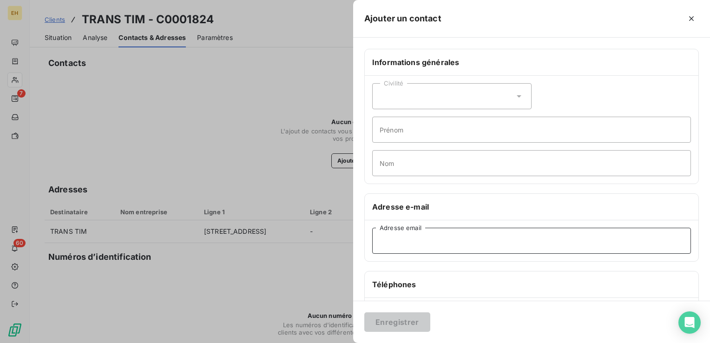
click at [434, 238] on input "Adresse email" at bounding box center [531, 241] width 319 height 26
paste input "sarltranstim@gmail.com"
type input "sarltranstim@gmail.com"
click at [422, 323] on button "Enregistrer" at bounding box center [397, 322] width 66 height 20
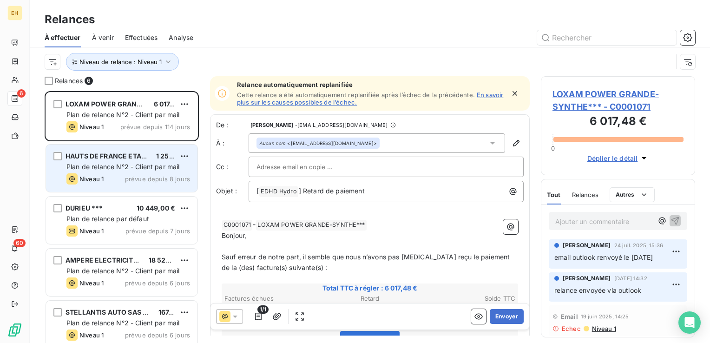
click at [130, 171] on div "Plan de relance N°2 - Client par mail" at bounding box center [128, 166] width 124 height 9
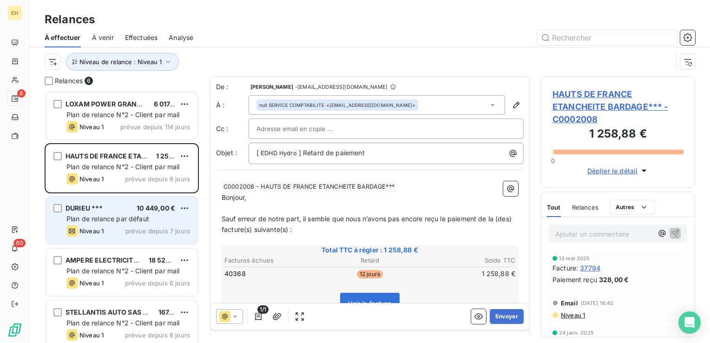
click at [145, 230] on span "prévue depuis 7 jours" at bounding box center [157, 230] width 65 height 7
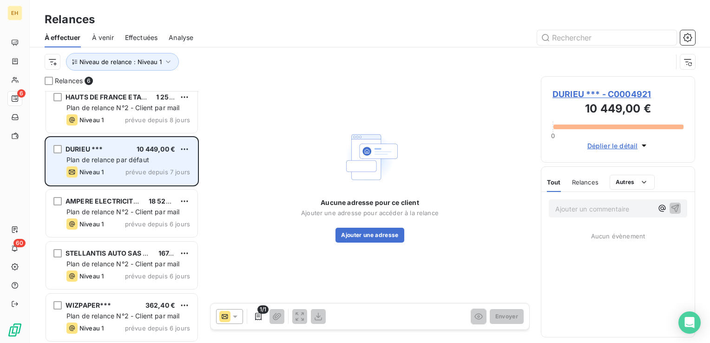
scroll to position [60, 0]
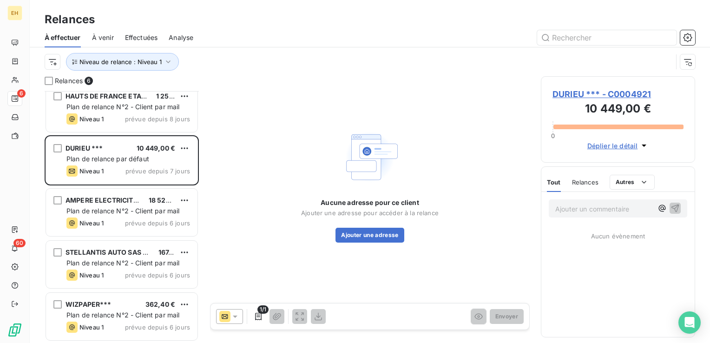
click at [574, 92] on span "DURIEU *** - C0004921" at bounding box center [618, 94] width 131 height 13
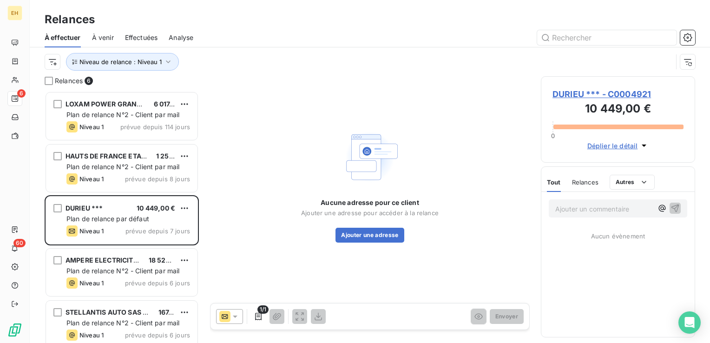
scroll to position [245, 147]
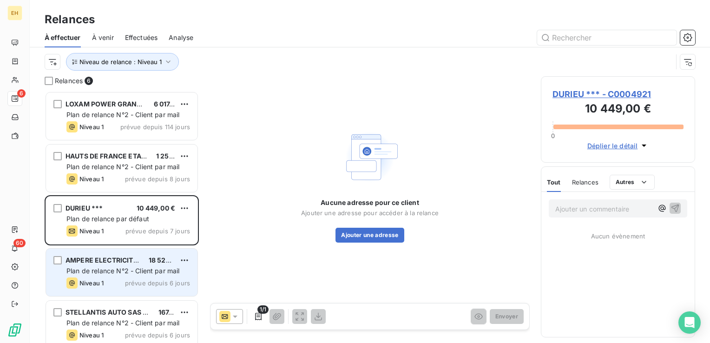
click at [108, 261] on span "AMPERE ELECTRICITY DOUAI~~~" at bounding box center [120, 260] width 109 height 8
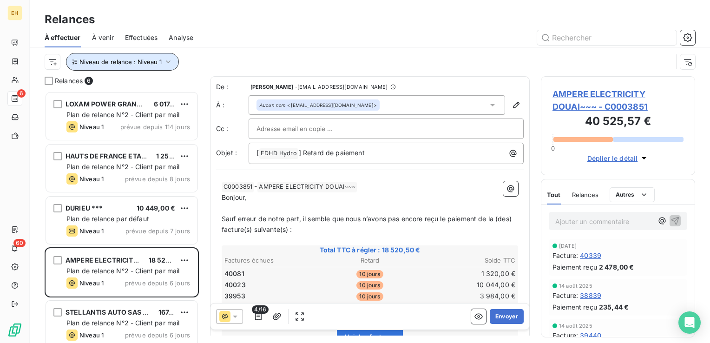
click at [168, 60] on icon "button" at bounding box center [168, 61] width 5 height 3
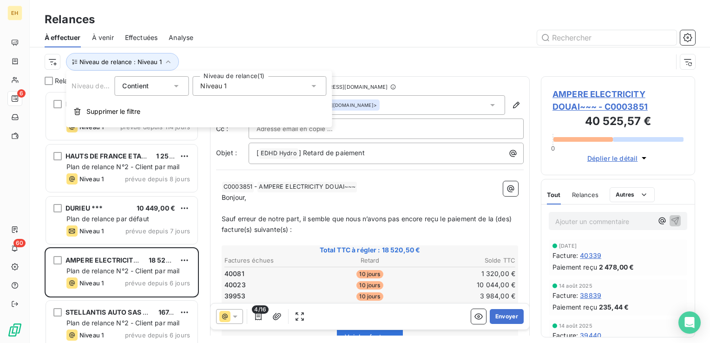
click at [212, 90] on span "Niveau 1" at bounding box center [213, 85] width 26 height 9
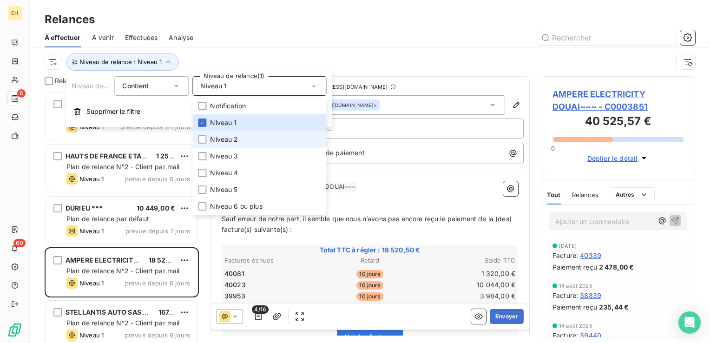
click at [222, 138] on span "Niveau 2" at bounding box center [224, 139] width 28 height 9
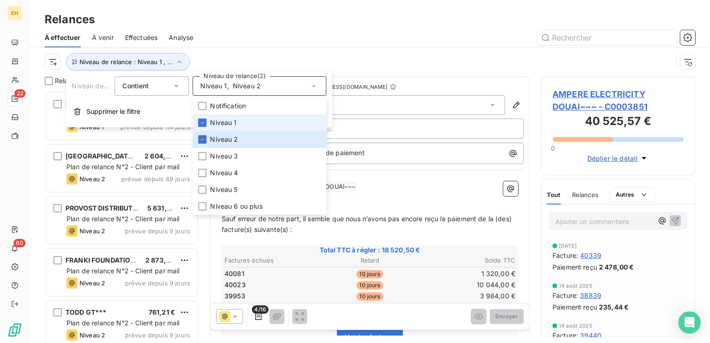
scroll to position [245, 147]
click at [219, 116] on li "Niveau 1" at bounding box center [259, 122] width 134 height 17
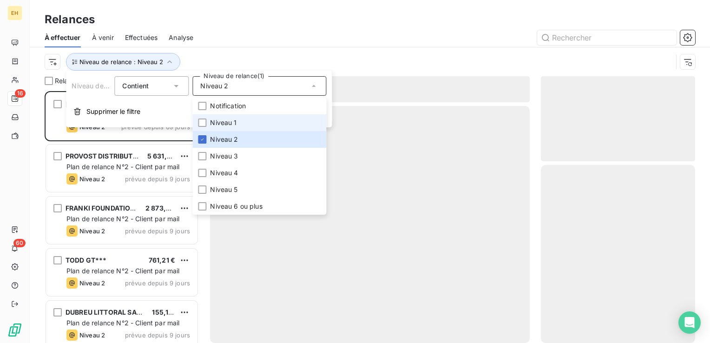
scroll to position [245, 147]
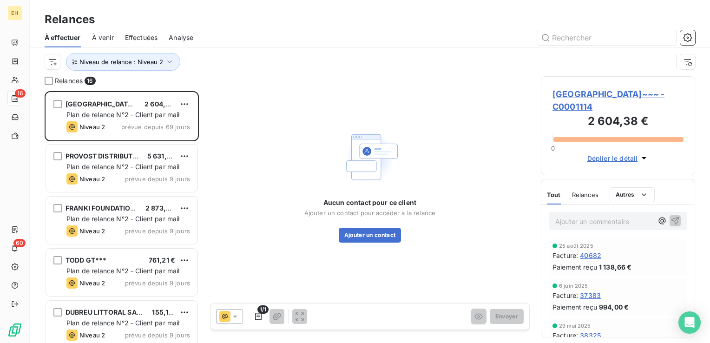
click at [217, 54] on div "Niveau de relance : Niveau 2" at bounding box center [359, 62] width 628 height 18
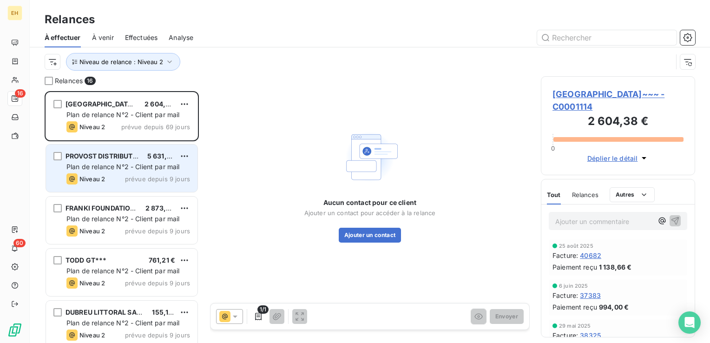
click at [160, 165] on span "Plan de relance N°2 - Client par mail" at bounding box center [122, 167] width 113 height 8
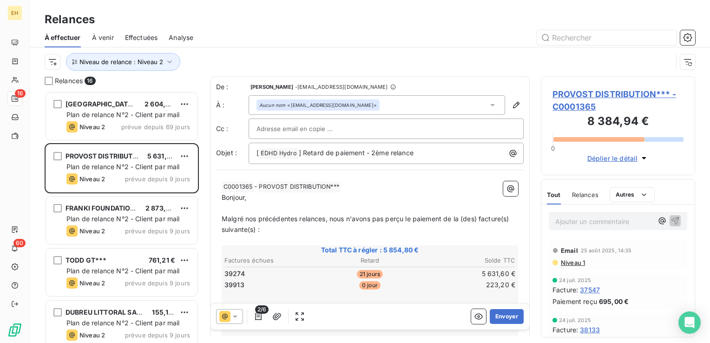
click at [559, 261] on div "Niveau 1" at bounding box center [569, 262] width 33 height 7
click at [563, 262] on span "Niveau 1" at bounding box center [572, 262] width 25 height 7
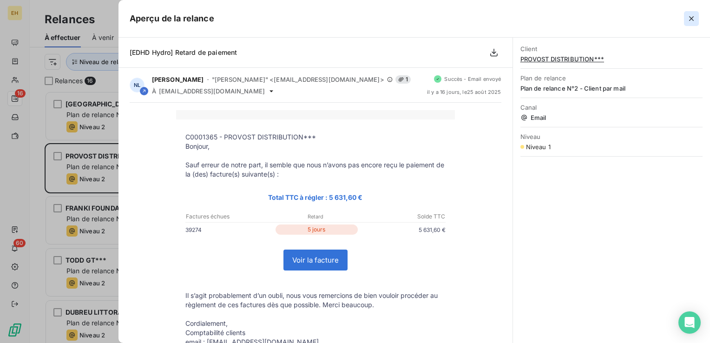
click at [695, 23] on button "button" at bounding box center [691, 18] width 15 height 15
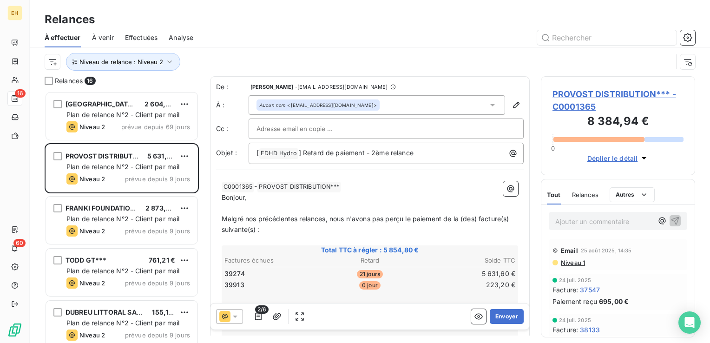
click at [636, 99] on span "PROVOST DISTRIBUTION*** - C0001365" at bounding box center [618, 100] width 131 height 25
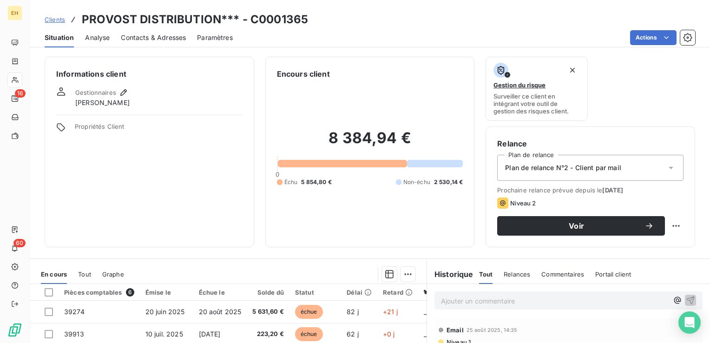
click at [249, 267] on div at bounding box center [275, 274] width 280 height 15
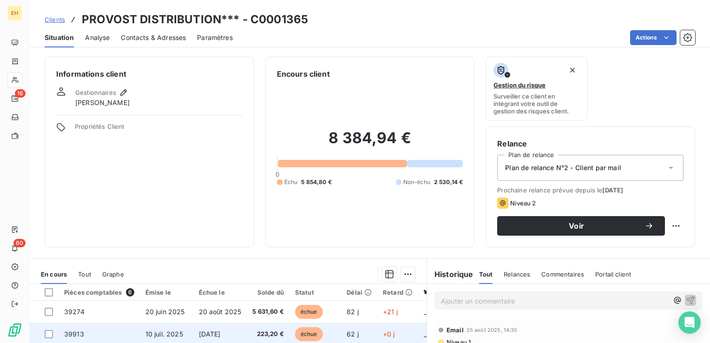
click at [221, 330] on span "[DATE]" at bounding box center [210, 334] width 22 height 8
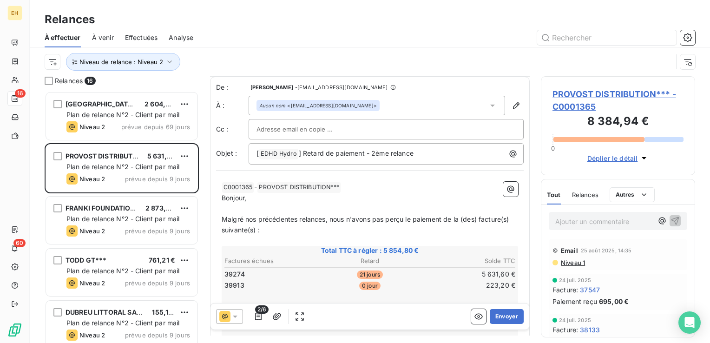
scroll to position [134, 0]
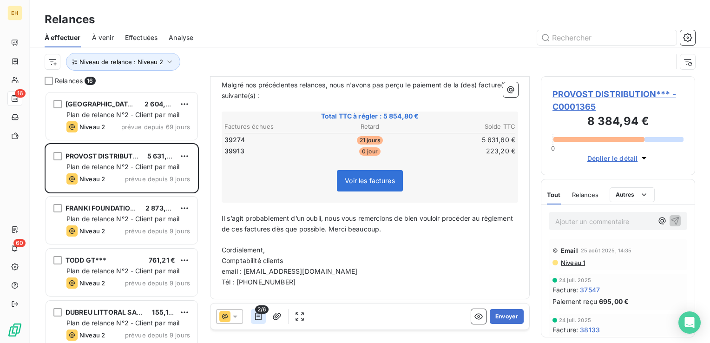
click at [257, 316] on icon "button" at bounding box center [258, 316] width 9 height 9
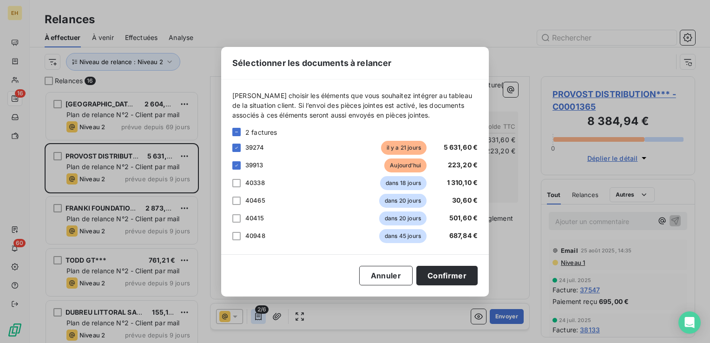
click at [257, 316] on div "Sélectionner les documents à relancer [PERSON_NAME] choisir les éléments que vo…" at bounding box center [355, 171] width 710 height 343
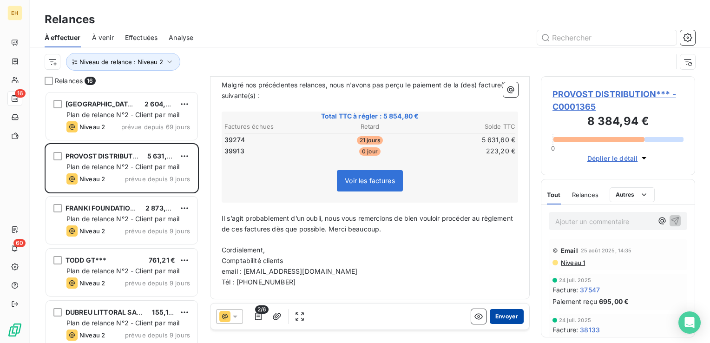
click at [501, 315] on button "Envoyer" at bounding box center [507, 316] width 34 height 15
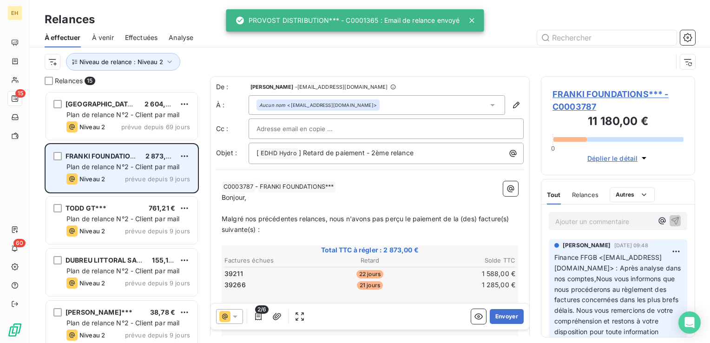
click at [133, 183] on div "Niveau 2 prévue depuis 9 jours" at bounding box center [128, 178] width 124 height 11
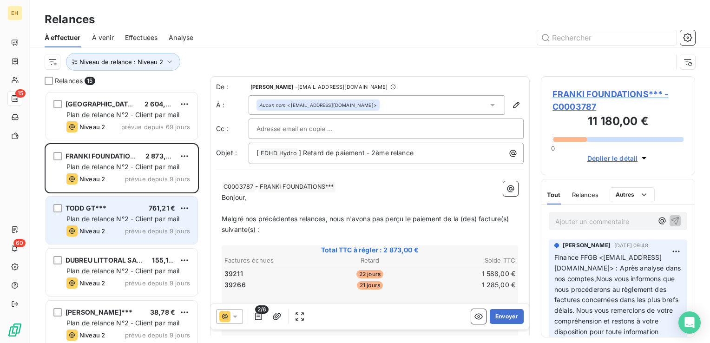
click at [133, 207] on div "[PERSON_NAME] GT*** 761,21 €" at bounding box center [128, 208] width 124 height 8
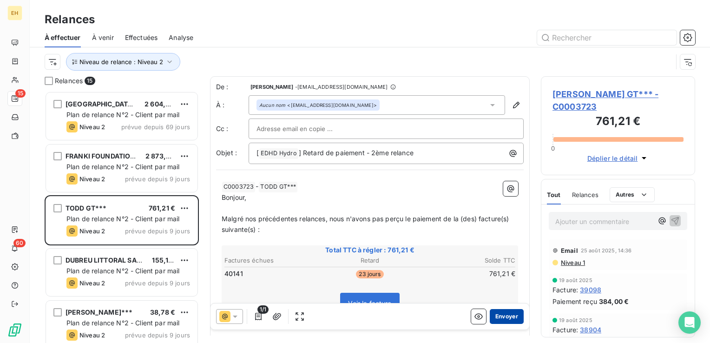
click at [496, 320] on button "Envoyer" at bounding box center [507, 316] width 34 height 15
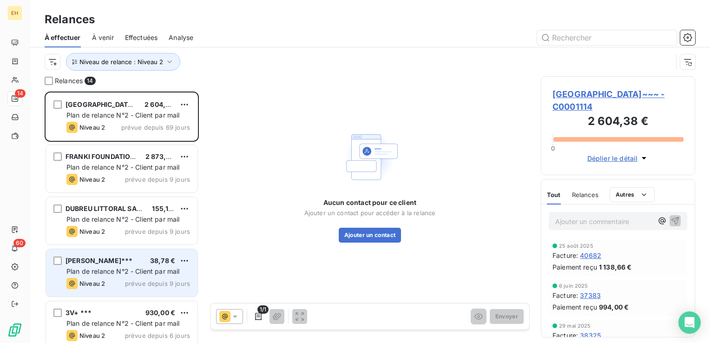
scroll to position [46, 0]
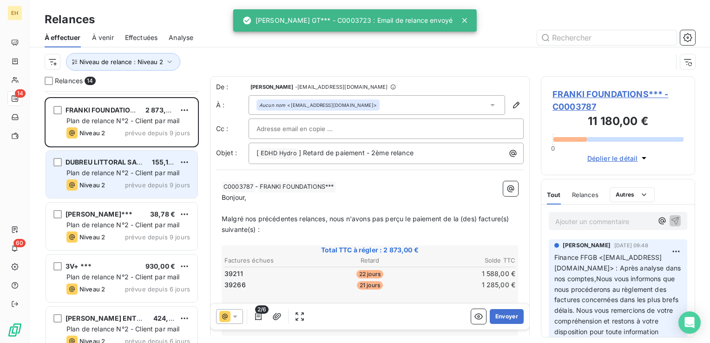
click at [138, 175] on span "Plan de relance N°2 - Client par mail" at bounding box center [122, 173] width 113 height 8
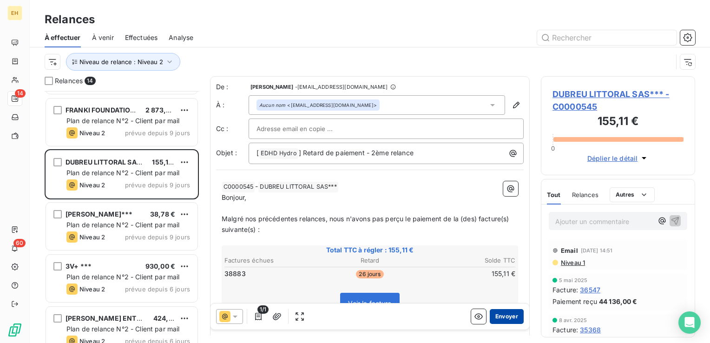
click at [500, 318] on button "Envoyer" at bounding box center [507, 316] width 34 height 15
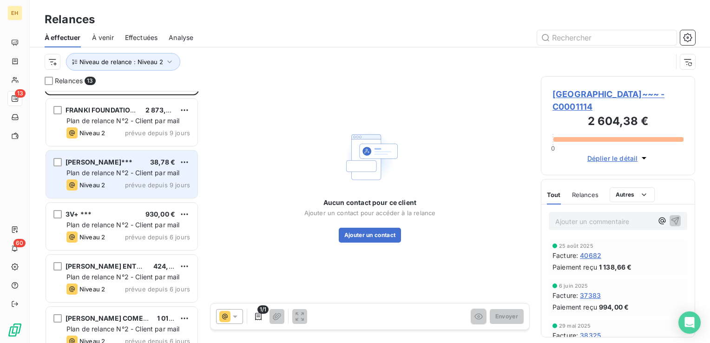
click at [137, 188] on div "Niveau 2 prévue depuis 9 jours" at bounding box center [128, 184] width 124 height 11
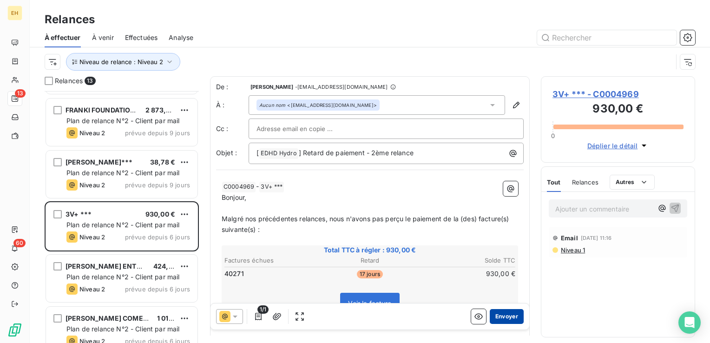
click at [508, 317] on button "Envoyer" at bounding box center [507, 316] width 34 height 15
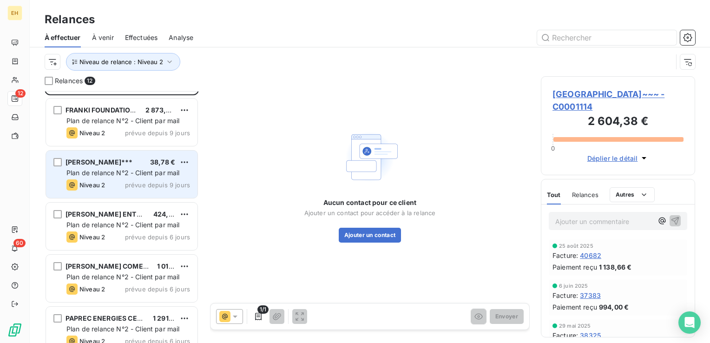
click at [107, 170] on span "Plan de relance N°2 - Client par mail" at bounding box center [122, 173] width 113 height 8
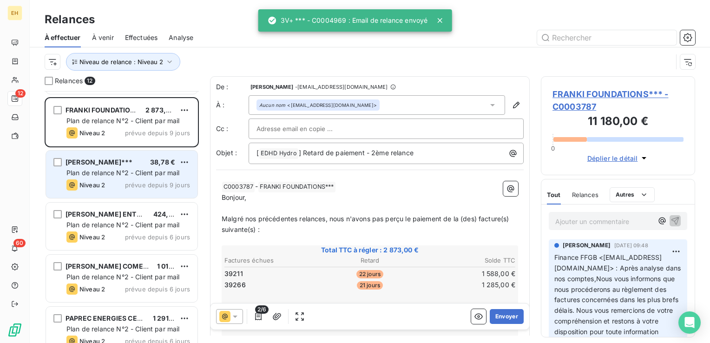
click at [103, 187] on span "Niveau 2" at bounding box center [92, 184] width 26 height 7
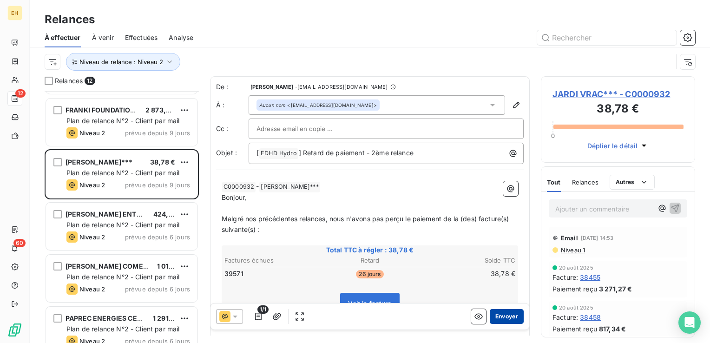
click at [504, 313] on button "Envoyer" at bounding box center [507, 316] width 34 height 15
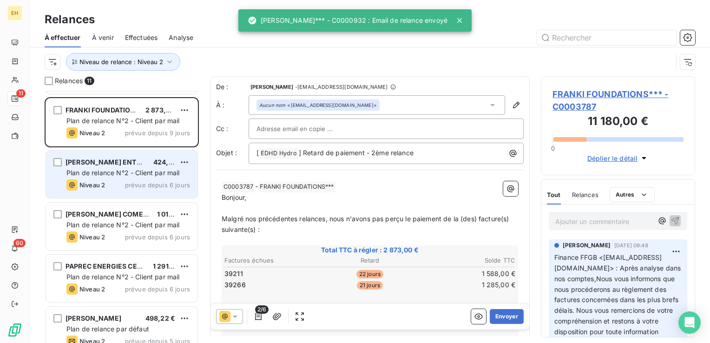
click at [168, 176] on span "Plan de relance N°2 - Client par mail" at bounding box center [122, 173] width 113 height 8
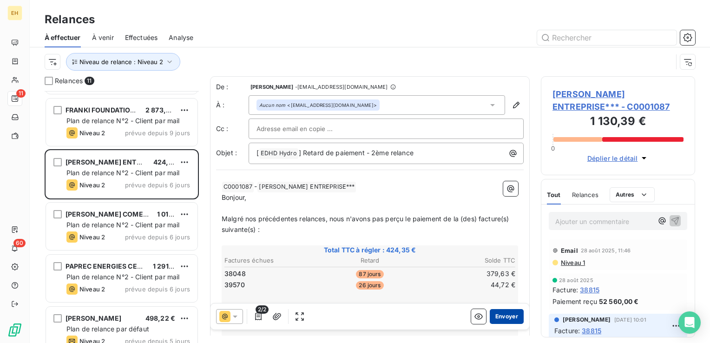
click at [496, 315] on button "Envoyer" at bounding box center [507, 316] width 34 height 15
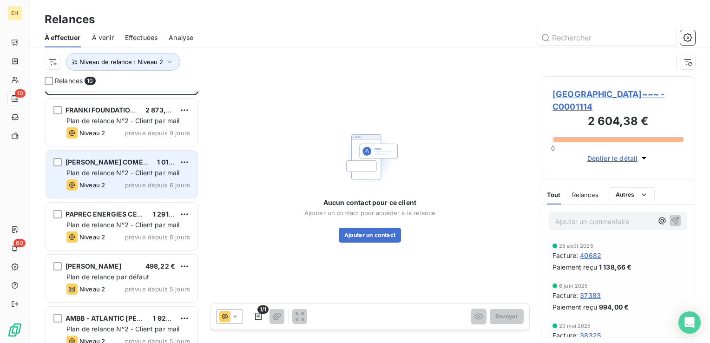
click at [132, 166] on div "[PERSON_NAME] COMENOR METALIMPEX~~~ 1 010,40 € Plan de relance N°2 - Client par…" at bounding box center [122, 174] width 152 height 47
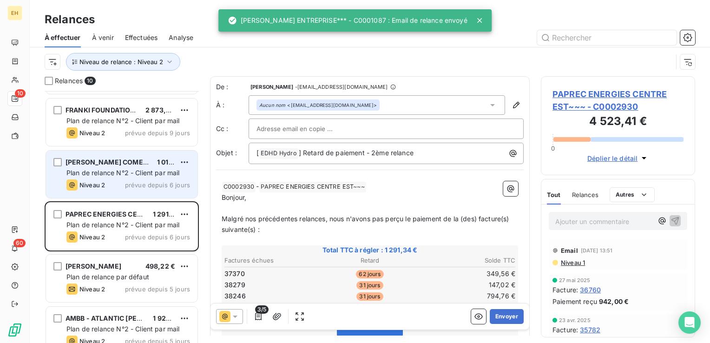
click at [72, 172] on span "Plan de relance N°2 - Client par mail" at bounding box center [122, 173] width 113 height 8
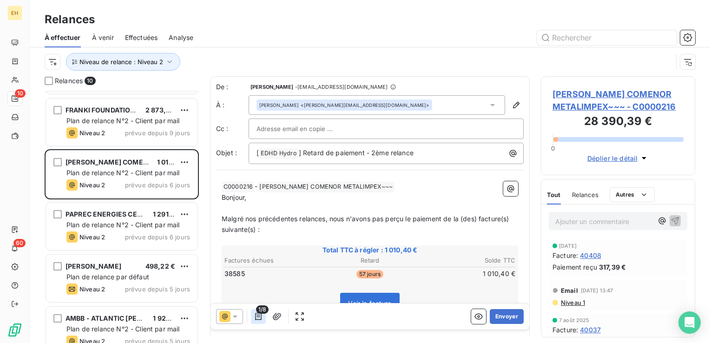
click at [258, 316] on icon "button" at bounding box center [258, 316] width 9 height 9
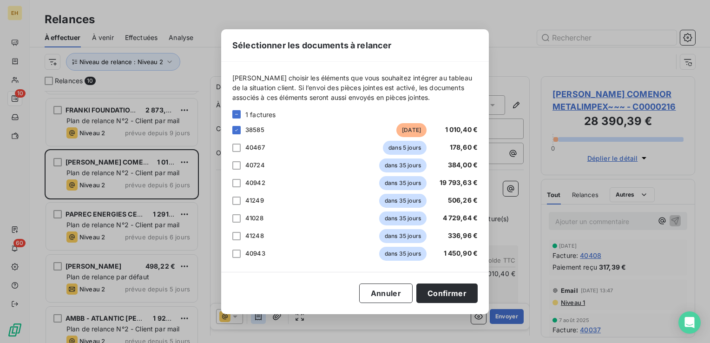
click at [258, 316] on div "Sélectionner les documents à relancer [PERSON_NAME] choisir les éléments que vo…" at bounding box center [355, 171] width 710 height 343
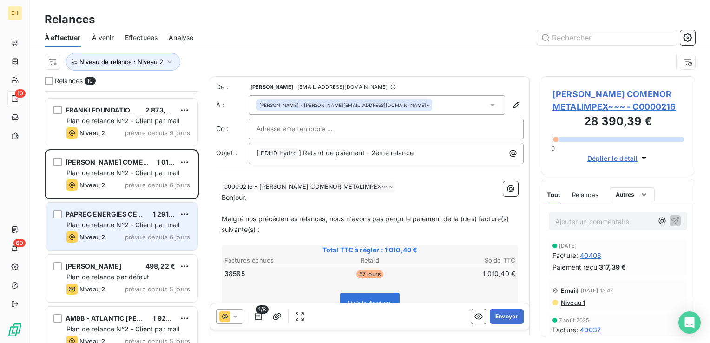
click at [120, 213] on span "PAPREC ENERGIES CENTRE EST~~~" at bounding box center [124, 214] width 117 height 8
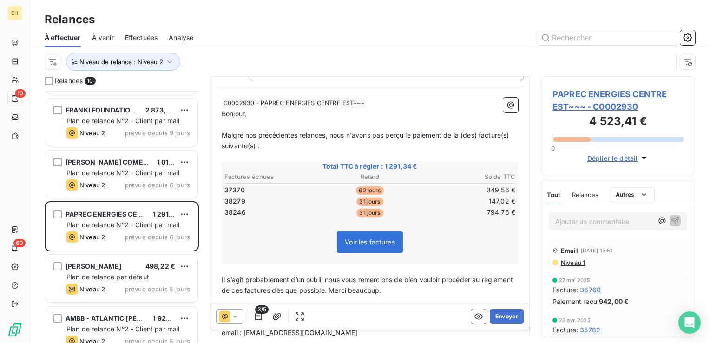
scroll to position [93, 0]
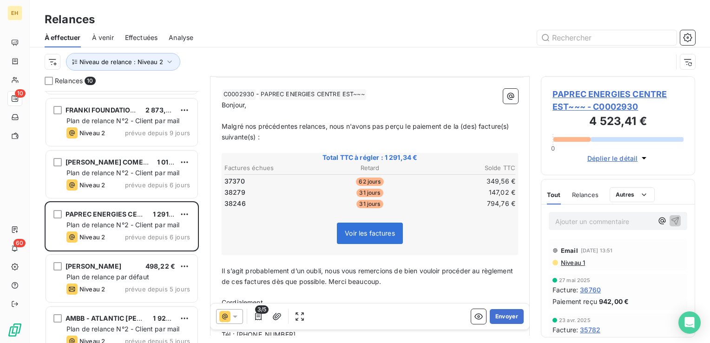
click at [573, 261] on span "Niveau 1" at bounding box center [572, 262] width 25 height 7
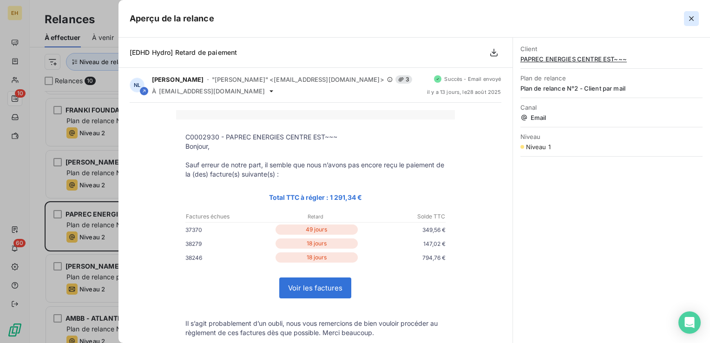
click at [690, 22] on icon "button" at bounding box center [691, 18] width 9 height 9
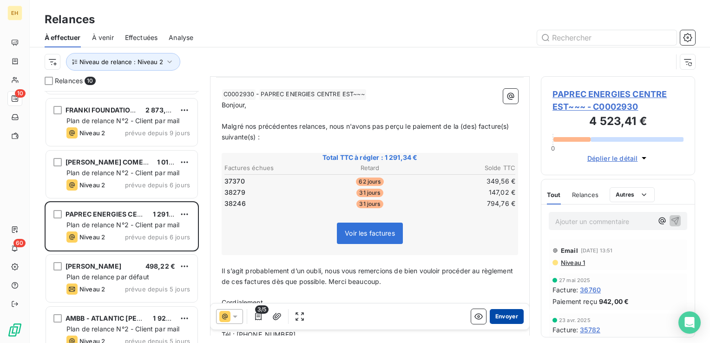
click at [491, 318] on button "Envoyer" at bounding box center [507, 316] width 34 height 15
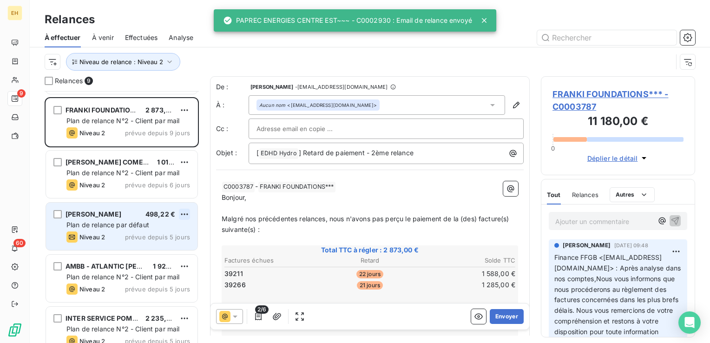
click at [184, 215] on html "EH 9 60 Relances À effectuer À venir Effectuées Analyse Niveau de relance : Niv…" at bounding box center [355, 171] width 710 height 343
click at [165, 254] on div "Passer cette action" at bounding box center [144, 249] width 83 height 15
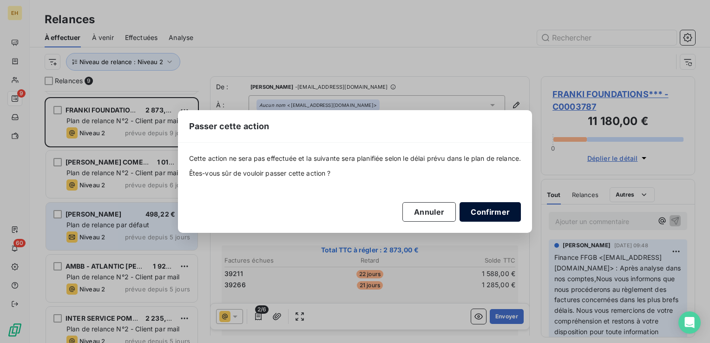
click at [498, 211] on button "Confirmer" at bounding box center [490, 212] width 61 height 20
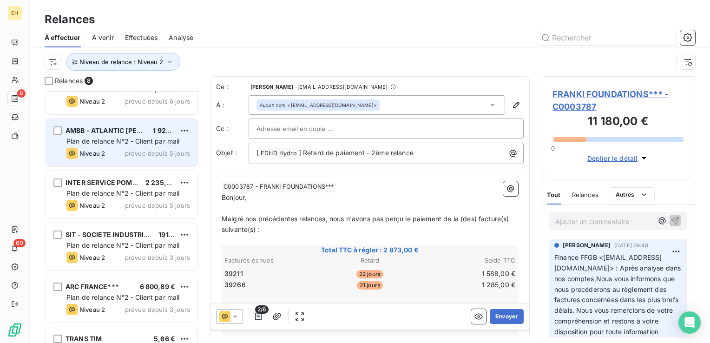
scroll to position [139, 0]
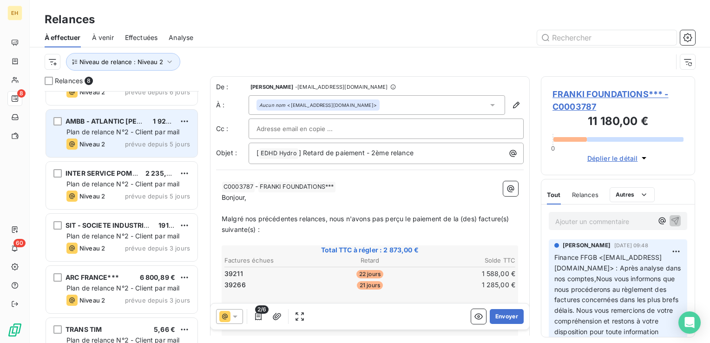
click at [120, 137] on div "AMBB - ATLANTIC [PERSON_NAME]** 1 920,28 € Plan de relance N°2 - Client par mai…" at bounding box center [122, 133] width 152 height 47
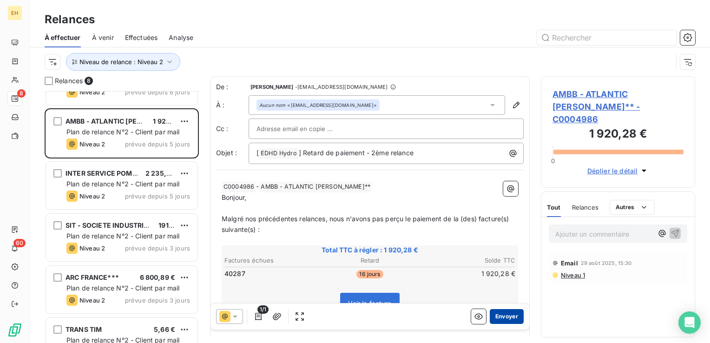
click at [492, 316] on button "Envoyer" at bounding box center [507, 316] width 34 height 15
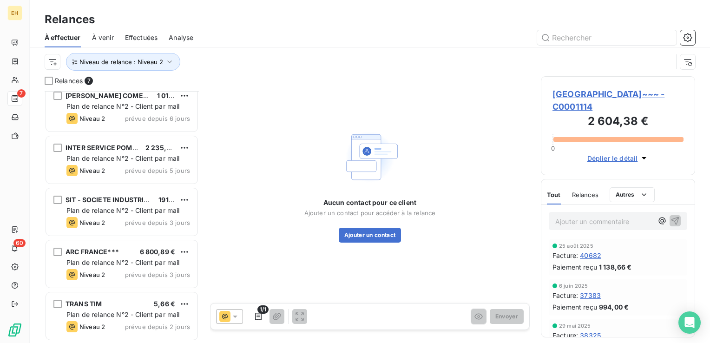
scroll to position [112, 0]
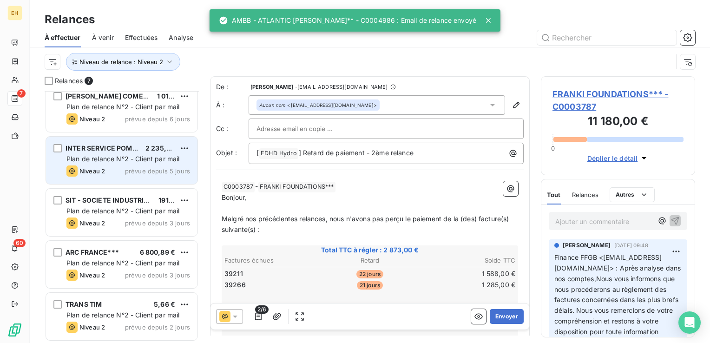
click at [109, 170] on div "Niveau 2 prévue depuis 5 jours" at bounding box center [128, 170] width 124 height 11
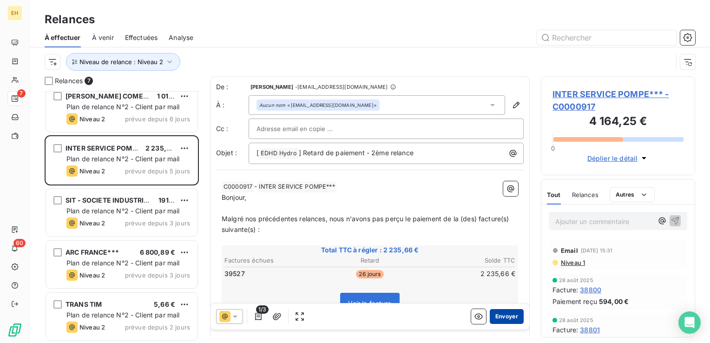
click at [507, 317] on button "Envoyer" at bounding box center [507, 316] width 34 height 15
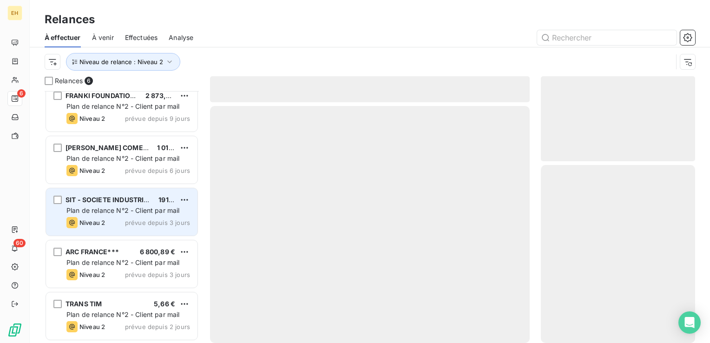
scroll to position [60, 0]
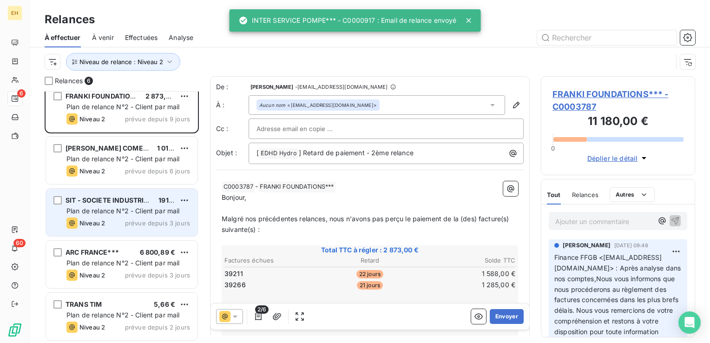
click at [143, 192] on div "SIT - SOCIETE INDUSTRIELLE TUYAUTERIE 191,27 € Plan de relance N°2 - Client par…" at bounding box center [122, 212] width 152 height 47
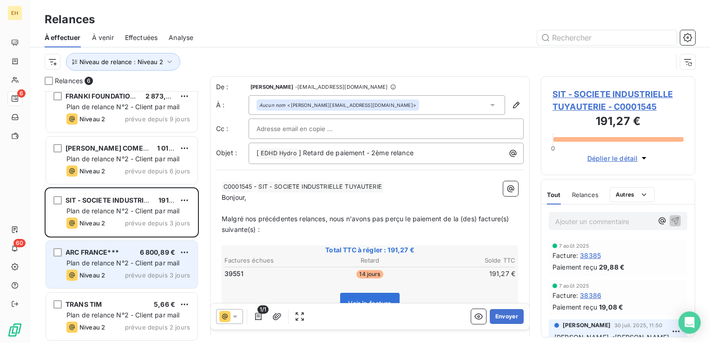
click at [124, 273] on div "Niveau 2 prévue depuis 3 jours" at bounding box center [128, 275] width 124 height 11
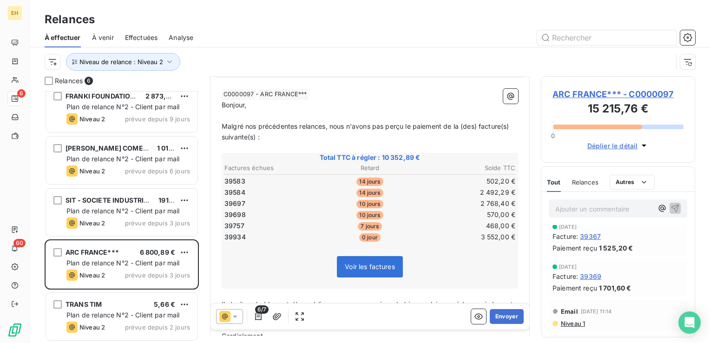
scroll to position [93, 0]
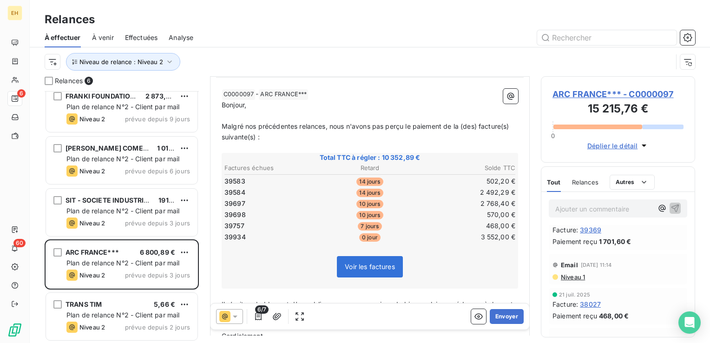
click at [576, 274] on span "Niveau 1" at bounding box center [572, 276] width 25 height 7
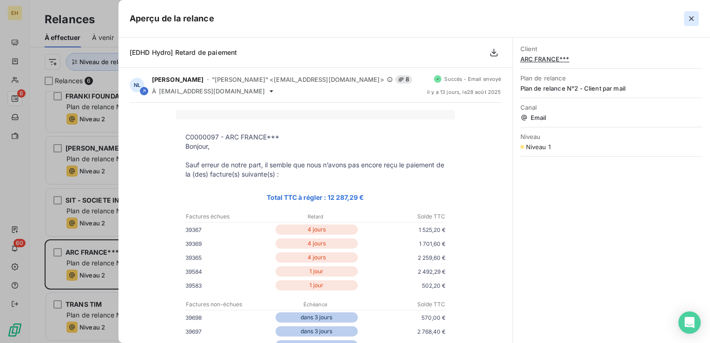
click at [694, 19] on icon "button" at bounding box center [691, 18] width 9 height 9
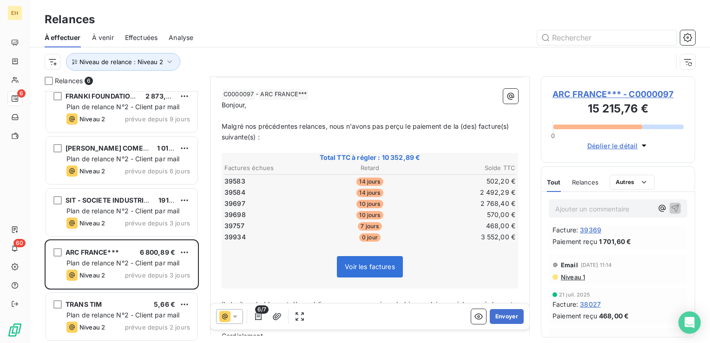
click at [594, 91] on span "ARC FRANCE*** - C0000097" at bounding box center [618, 94] width 131 height 13
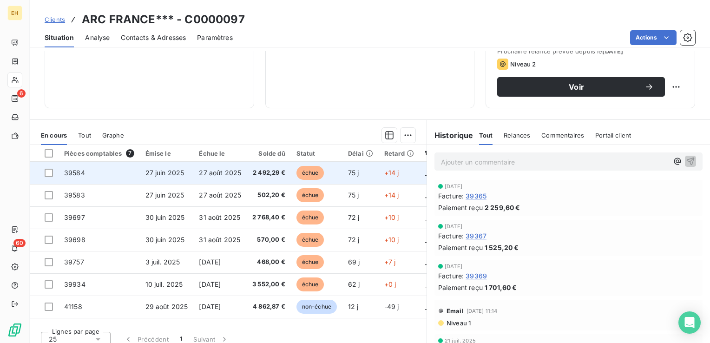
scroll to position [139, 0]
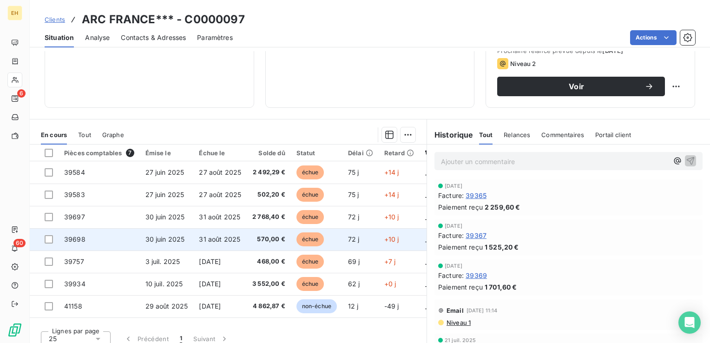
click at [271, 239] on span "570,00 €" at bounding box center [268, 239] width 33 height 9
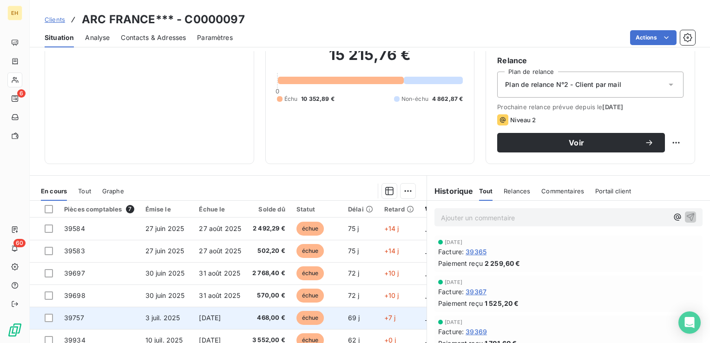
scroll to position [147, 0]
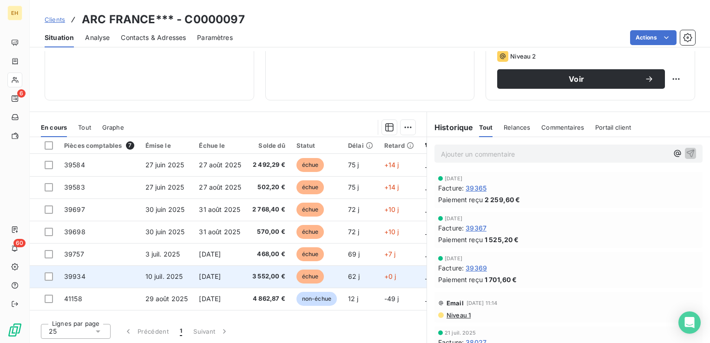
click at [303, 268] on td "échue" at bounding box center [317, 276] width 52 height 22
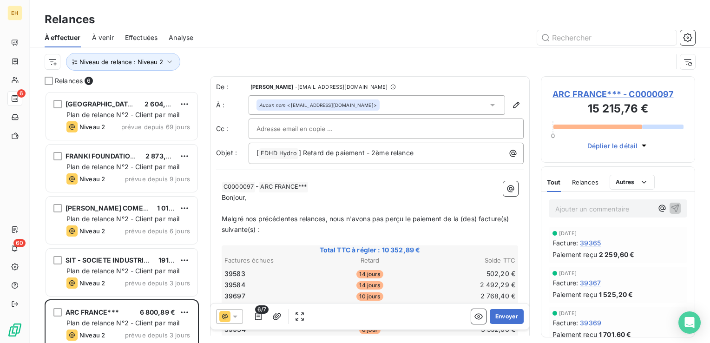
scroll to position [245, 147]
click at [490, 311] on button "Envoyer" at bounding box center [507, 316] width 34 height 15
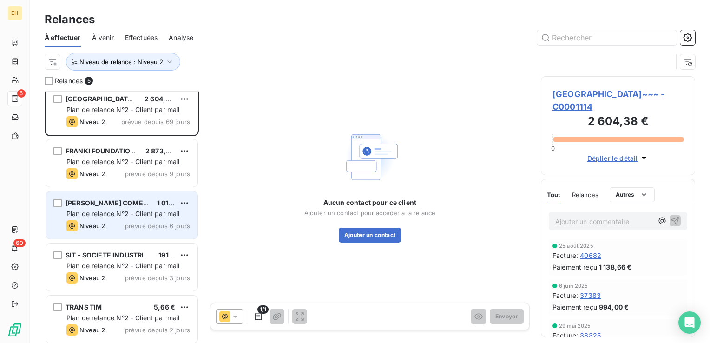
scroll to position [8, 0]
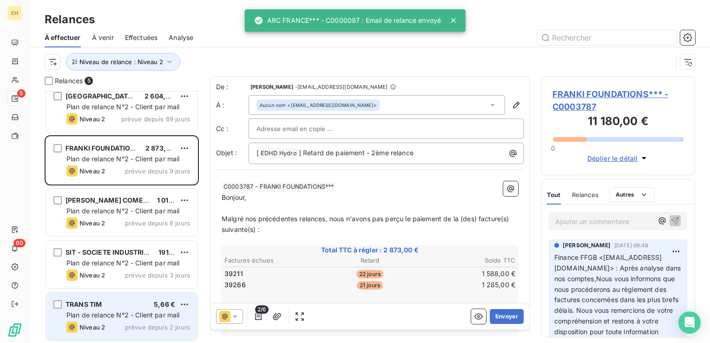
click at [100, 318] on span "Plan de relance N°2 - Client par mail" at bounding box center [122, 315] width 113 height 8
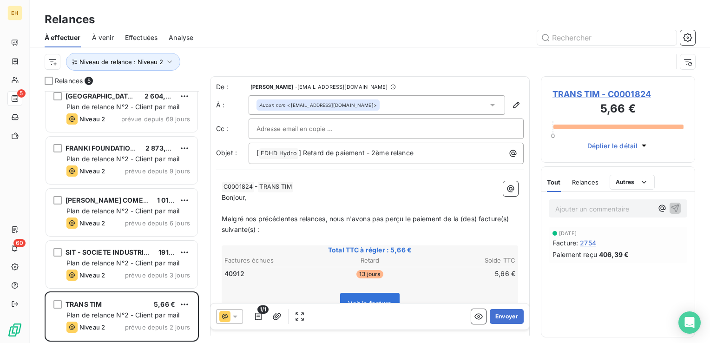
click at [238, 311] on div at bounding box center [229, 316] width 27 height 15
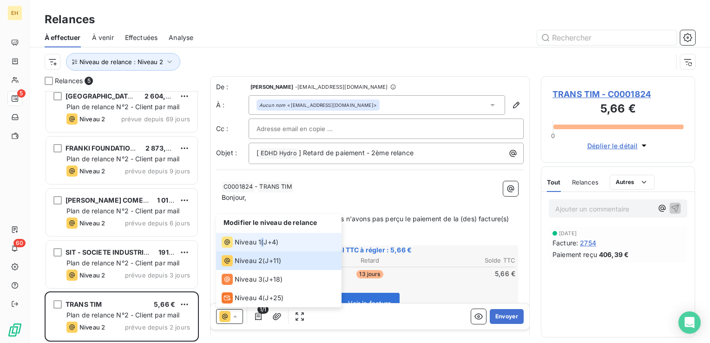
click at [262, 239] on div "Niveau 1 ( J+4 )" at bounding box center [250, 242] width 57 height 11
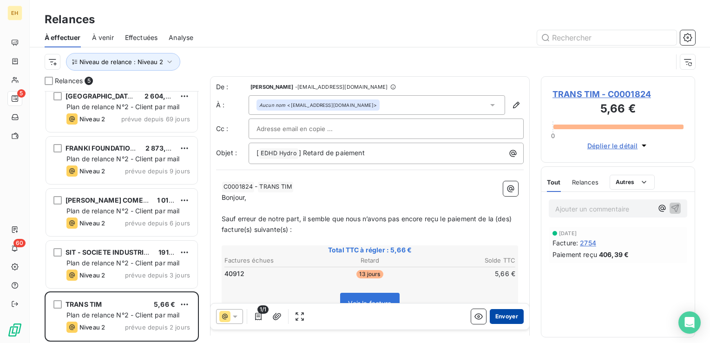
click at [504, 316] on button "Envoyer" at bounding box center [507, 316] width 34 height 15
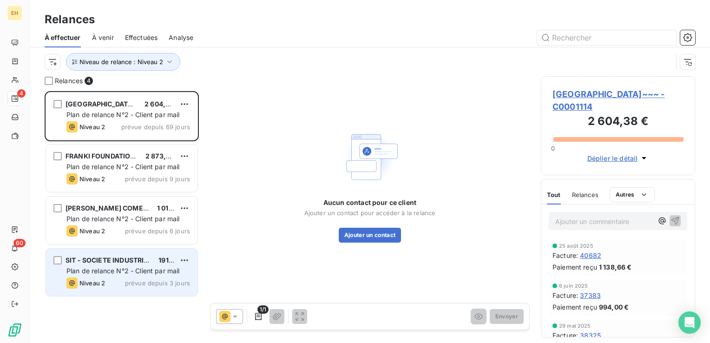
click at [143, 256] on span "SIT - SOCIETE INDUSTRIELLE TUYAUTERIE" at bounding box center [135, 260] width 138 height 8
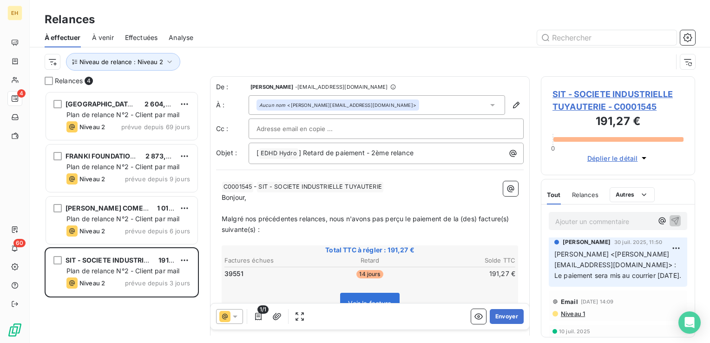
scroll to position [93, 0]
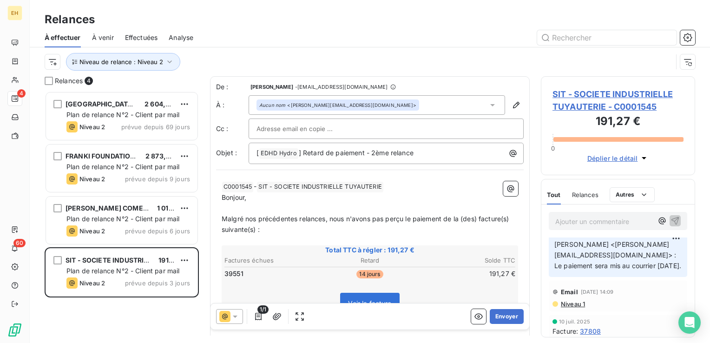
click at [583, 305] on span "Niveau 1" at bounding box center [572, 303] width 25 height 7
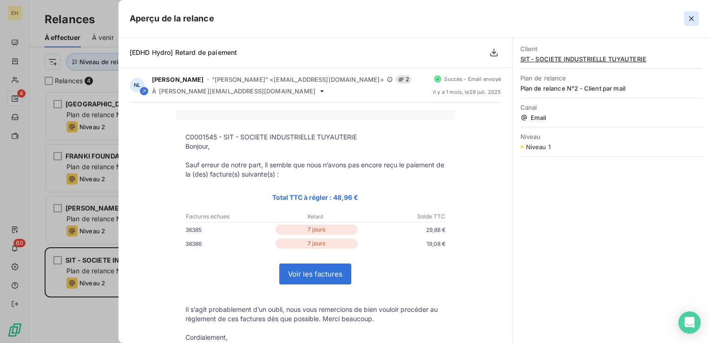
click at [695, 20] on icon "button" at bounding box center [691, 18] width 9 height 9
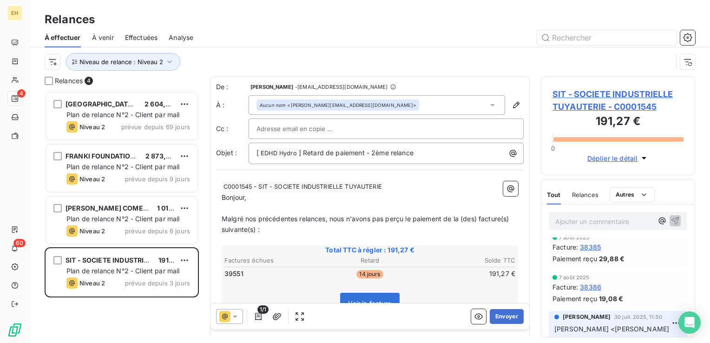
scroll to position [0, 0]
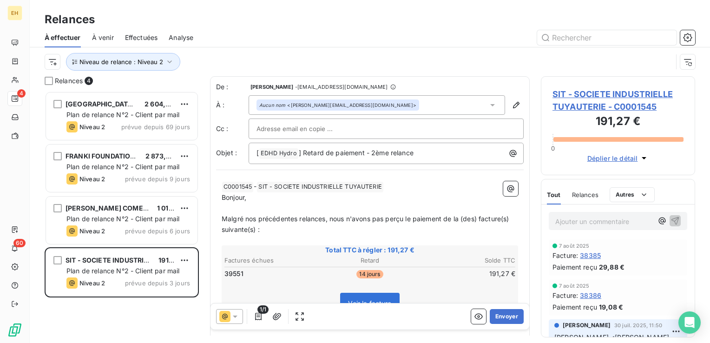
click at [606, 92] on span "SIT - SOCIETE INDUSTRIELLE TUYAUTERIE - C0001545" at bounding box center [618, 100] width 131 height 25
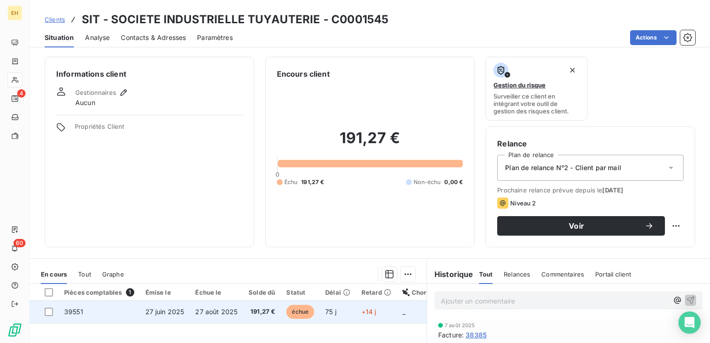
click at [149, 311] on span "27 juin 2025" at bounding box center [164, 312] width 39 height 8
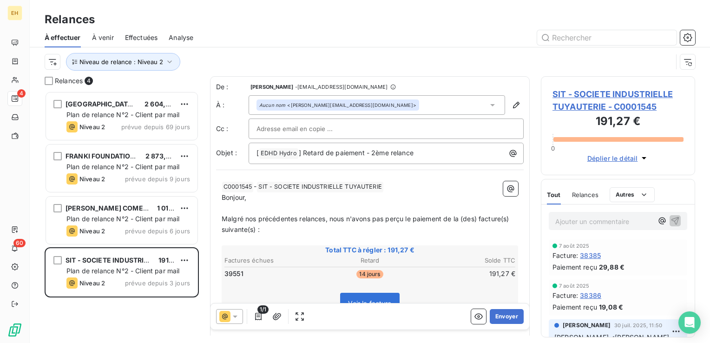
scroll to position [245, 147]
click at [237, 316] on icon at bounding box center [235, 316] width 9 height 9
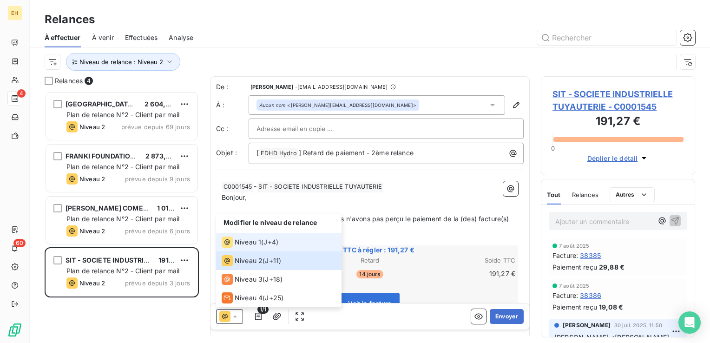
click at [250, 242] on span "Niveau 1" at bounding box center [248, 241] width 26 height 9
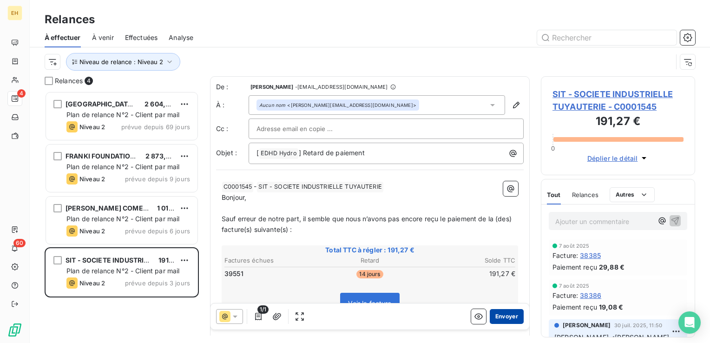
click at [504, 317] on button "Envoyer" at bounding box center [507, 316] width 34 height 15
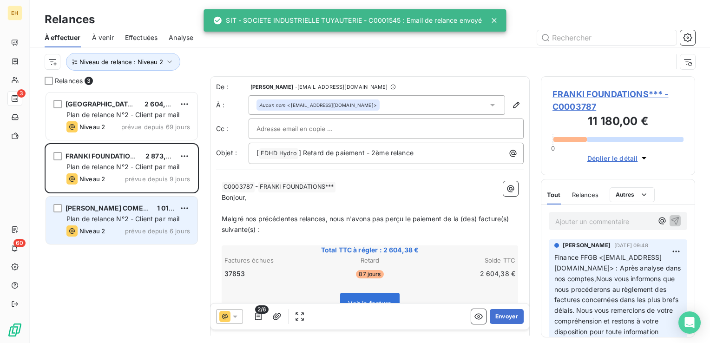
click at [140, 226] on div "Niveau 2 prévue depuis 6 jours" at bounding box center [128, 230] width 124 height 11
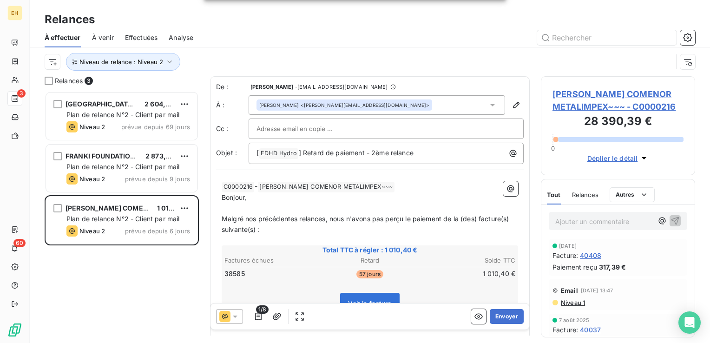
click at [577, 301] on span "Niveau 1" at bounding box center [572, 302] width 25 height 7
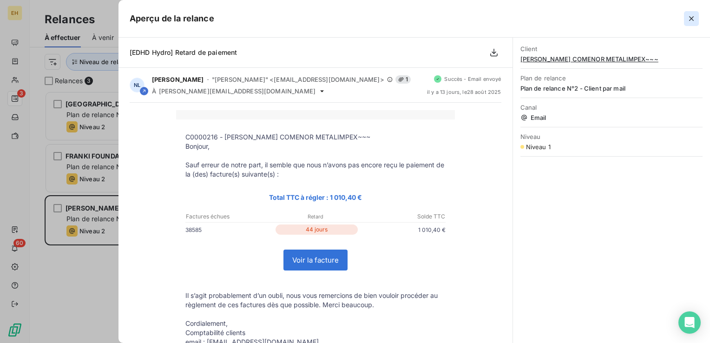
click at [691, 20] on icon "button" at bounding box center [691, 18] width 9 height 9
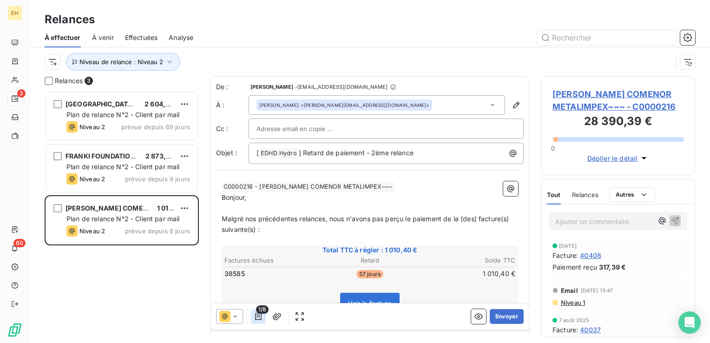
click at [260, 319] on icon "button" at bounding box center [258, 316] width 9 height 9
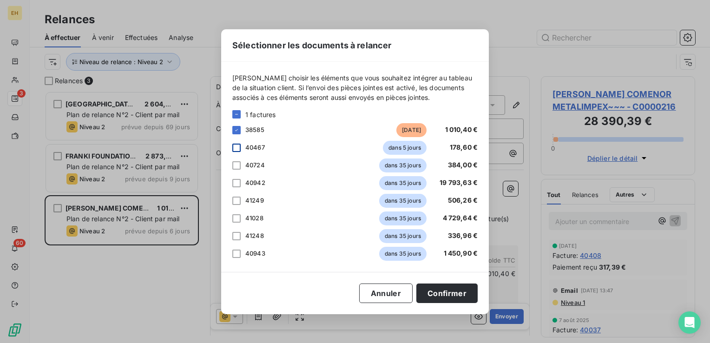
click at [234, 146] on div at bounding box center [236, 148] width 8 height 8
click at [447, 297] on button "Confirmer" at bounding box center [446, 293] width 61 height 20
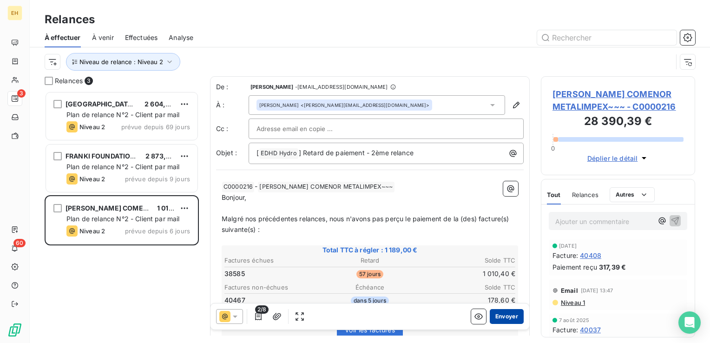
click at [490, 317] on button "Envoyer" at bounding box center [507, 316] width 34 height 15
